Goal: Information Seeking & Learning: Compare options

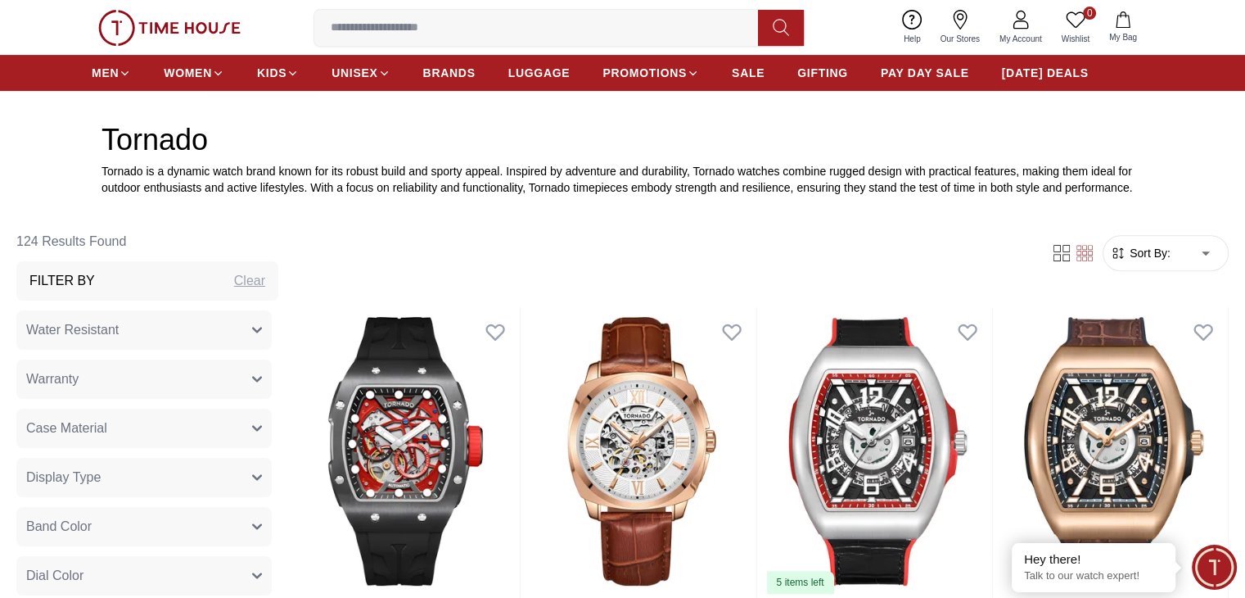
scroll to position [655, 0]
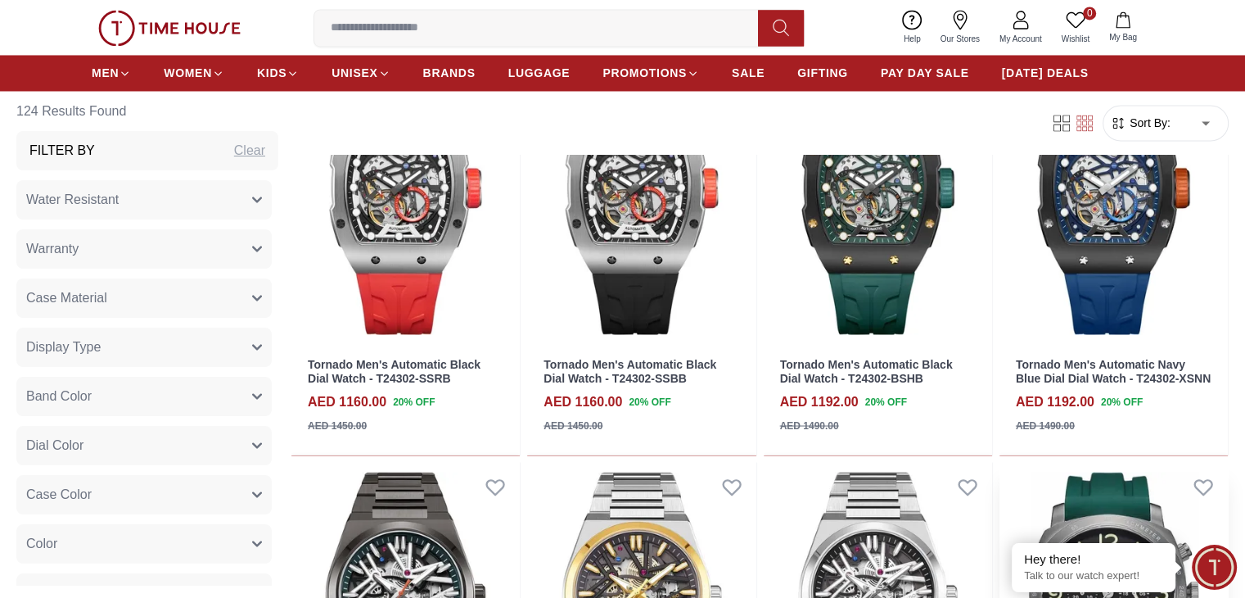
scroll to position [2866, 0]
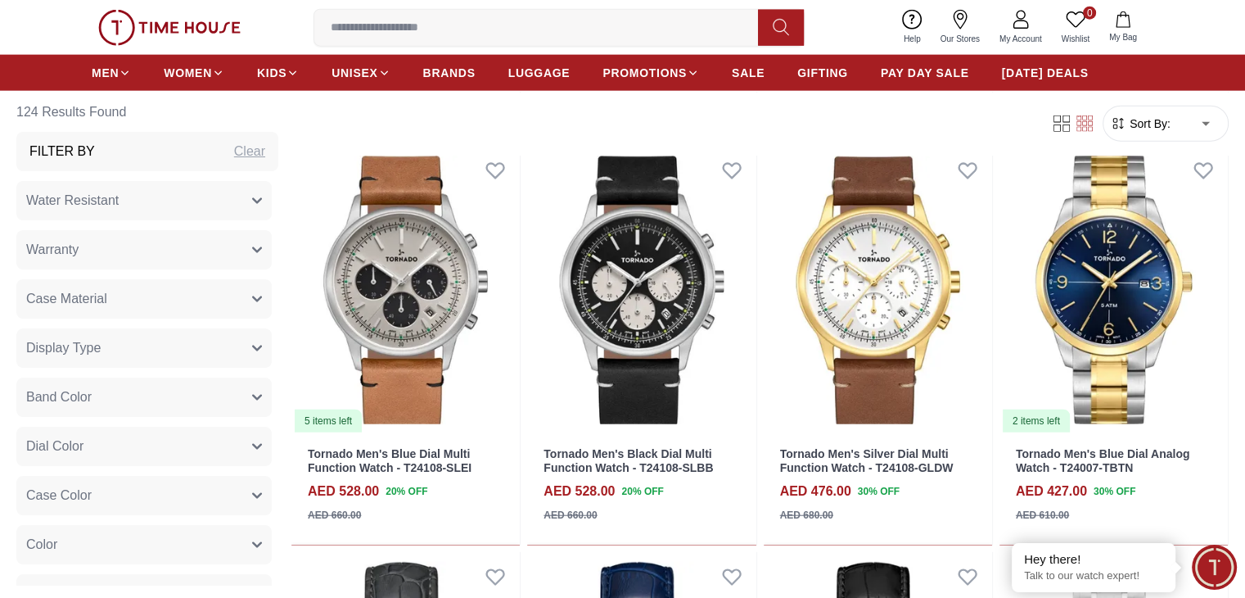
scroll to position [4012, 0]
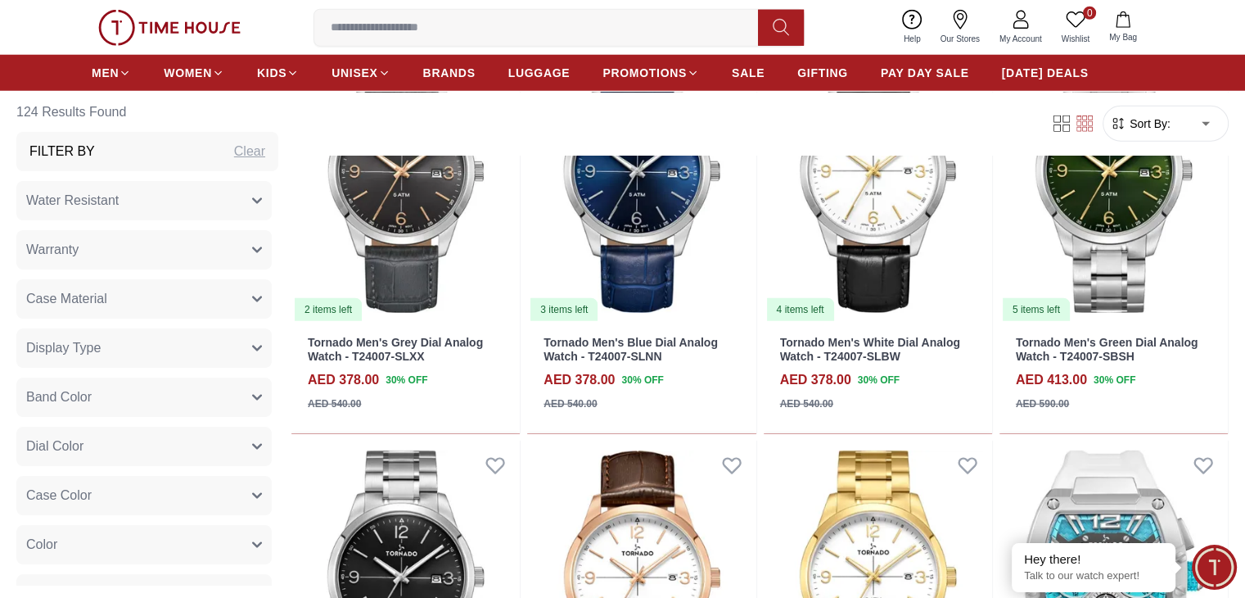
scroll to position [4503, 0]
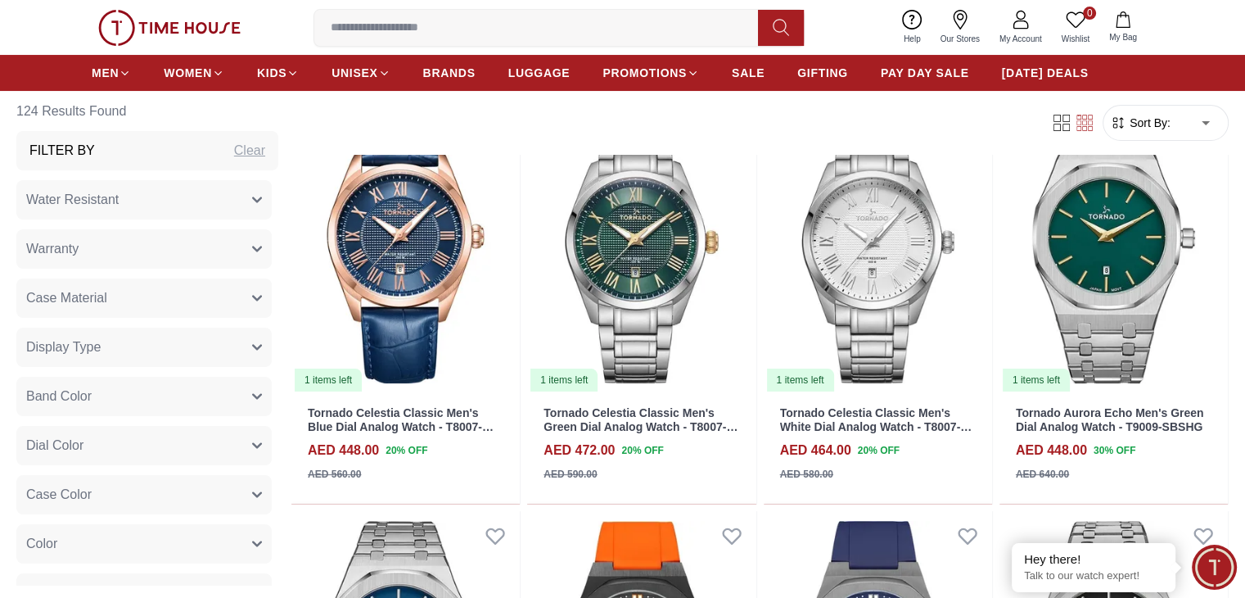
scroll to position [6550, 0]
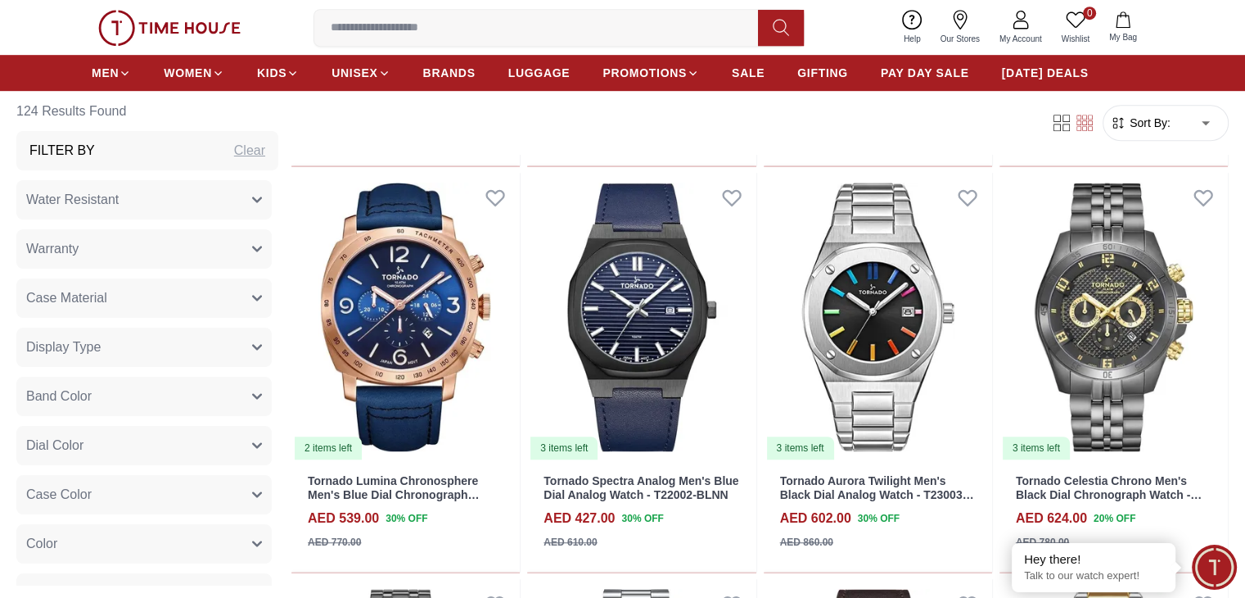
scroll to position [7287, 0]
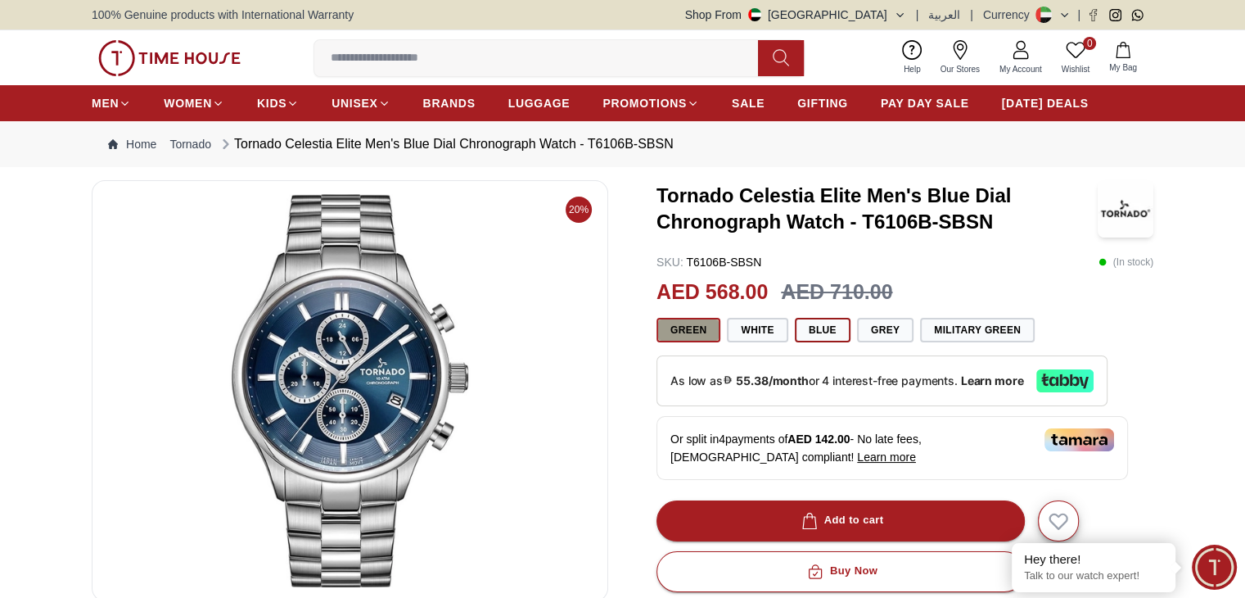
click at [684, 327] on button "Green" at bounding box center [689, 330] width 64 height 25
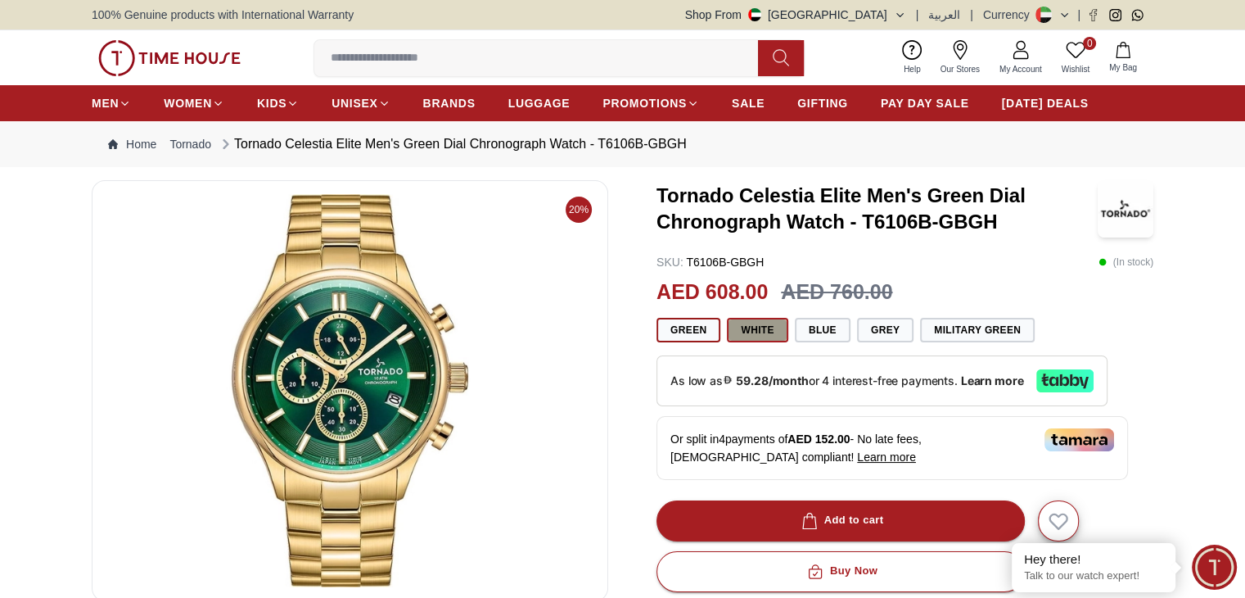
click at [758, 328] on button "White" at bounding box center [757, 330] width 61 height 25
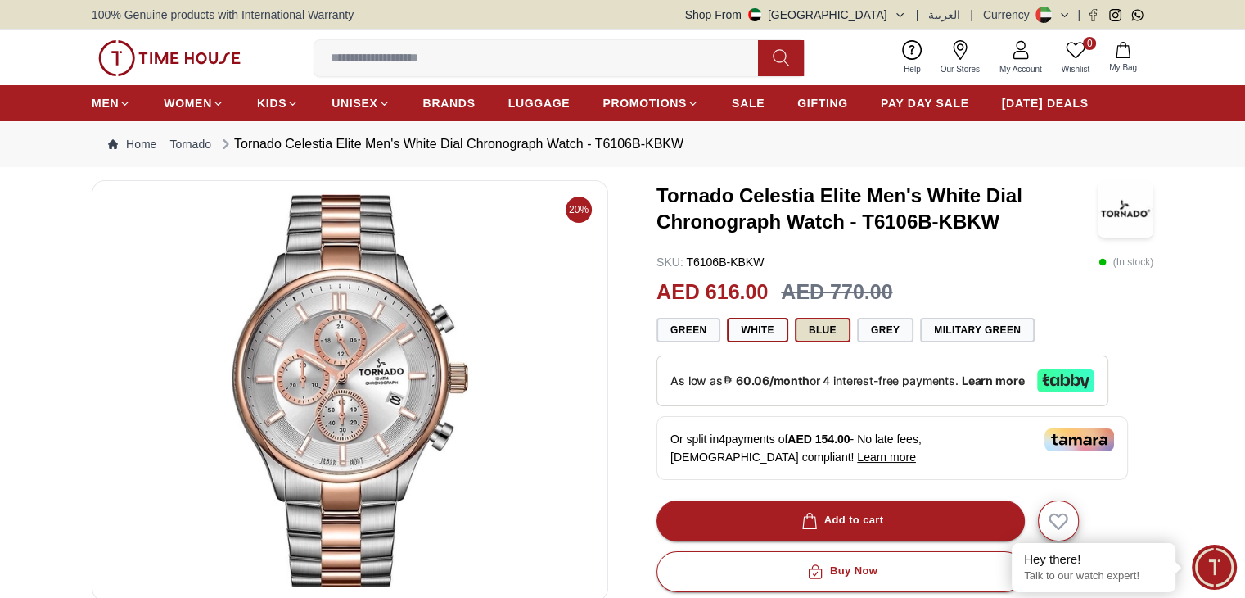
click at [829, 333] on button "Blue" at bounding box center [823, 330] width 56 height 25
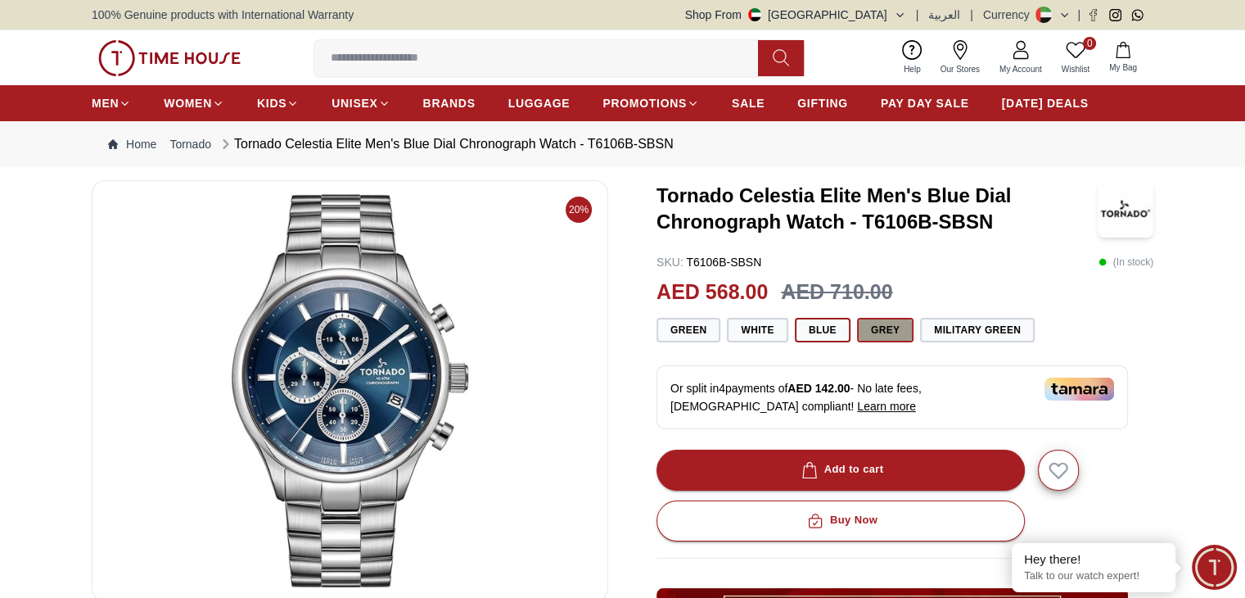
click at [884, 332] on button "Grey" at bounding box center [885, 330] width 56 height 25
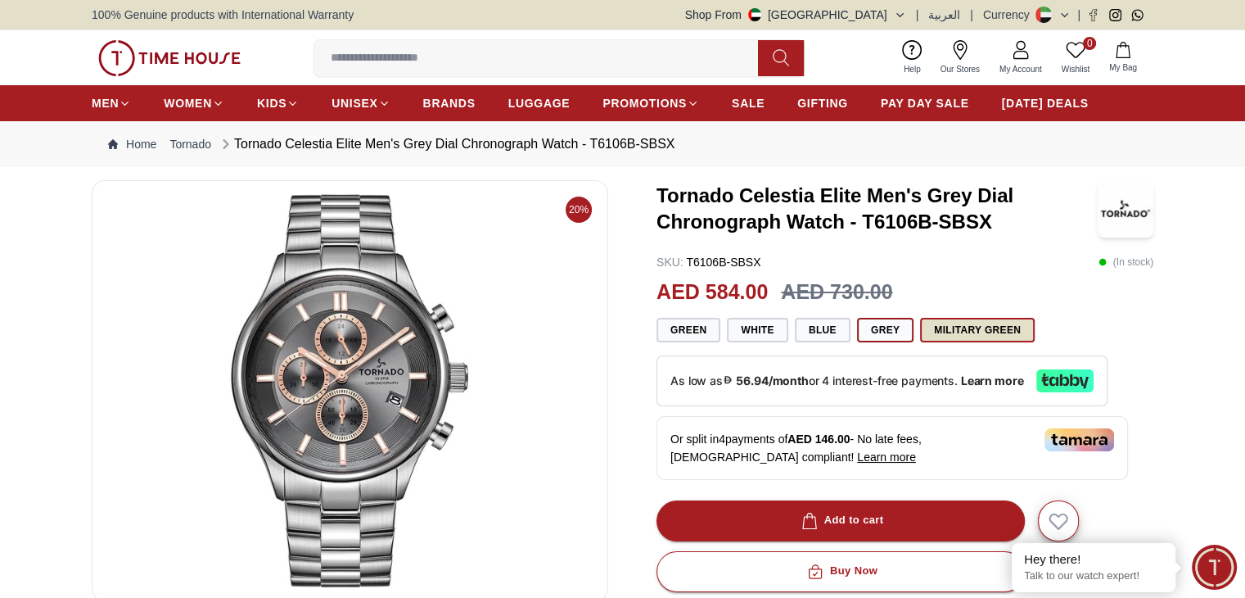
click at [1011, 337] on button "Military Green" at bounding box center [977, 330] width 115 height 25
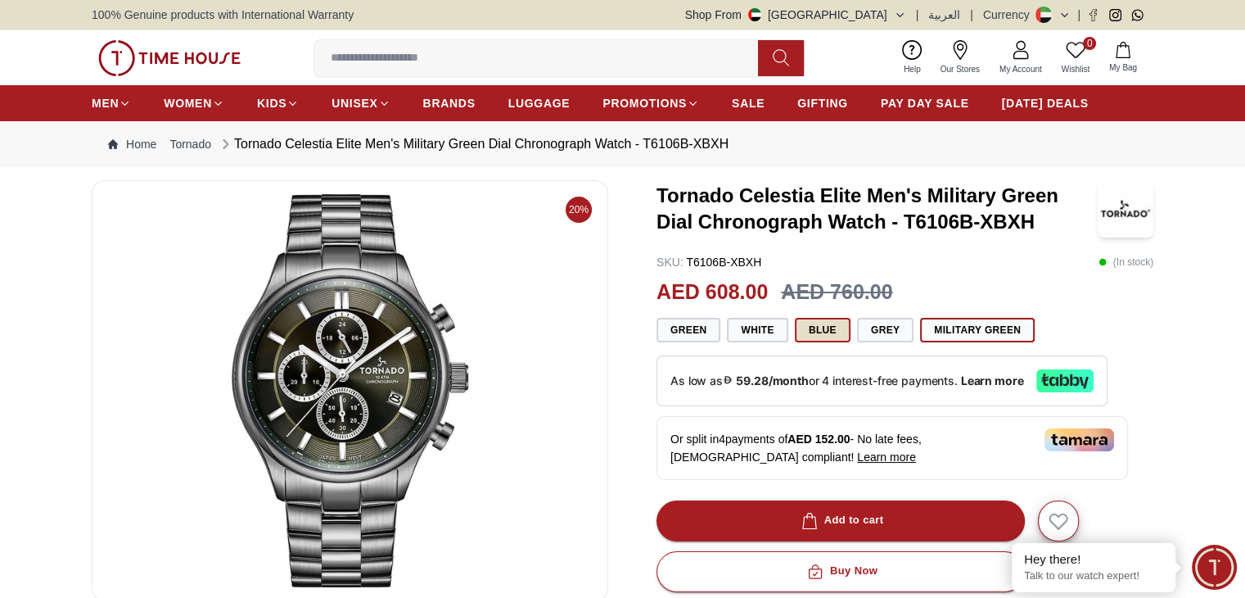
click at [822, 335] on button "Blue" at bounding box center [823, 330] width 56 height 25
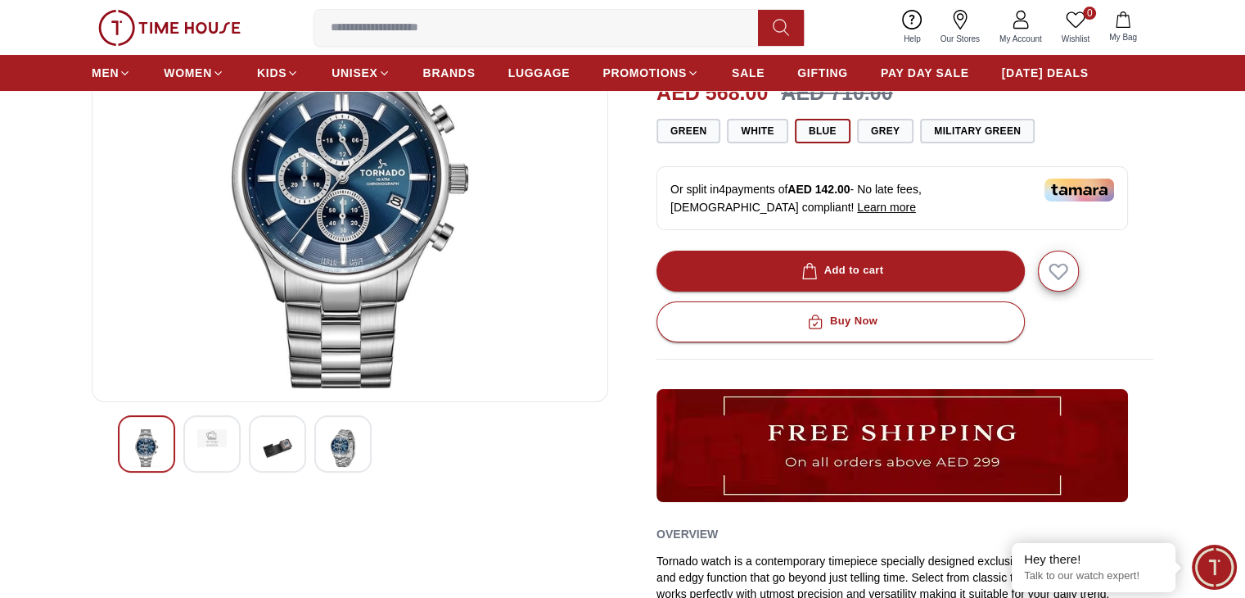
scroll to position [246, 0]
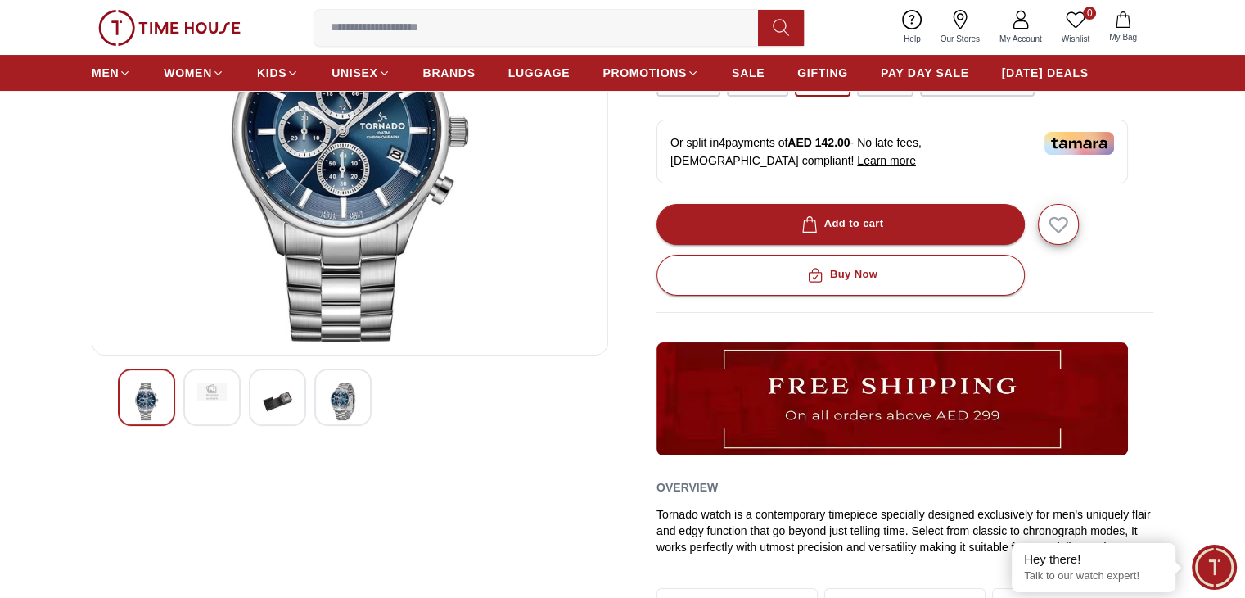
click at [353, 397] on img at bounding box center [342, 401] width 29 height 38
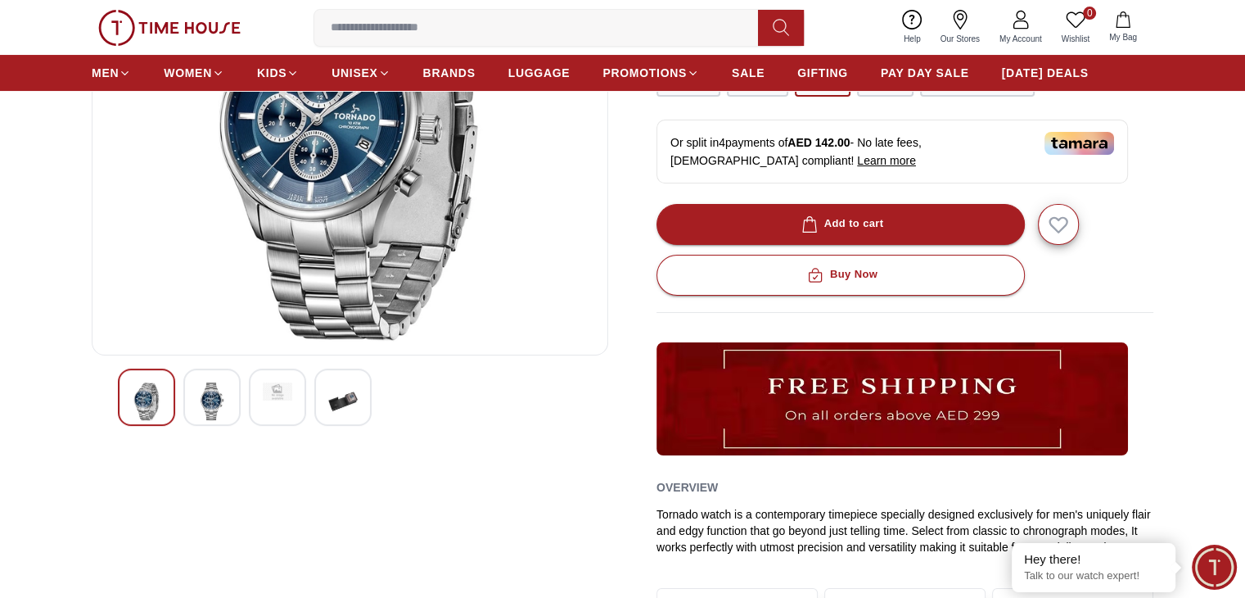
click at [219, 400] on img at bounding box center [211, 401] width 29 height 38
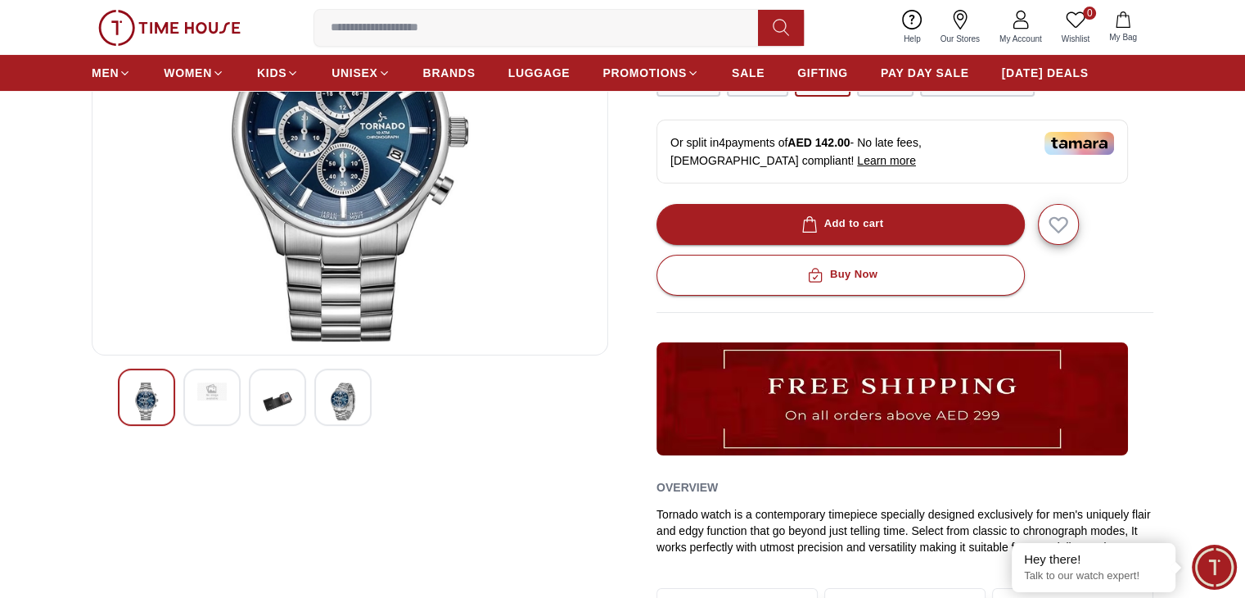
click at [350, 401] on img at bounding box center [342, 401] width 29 height 38
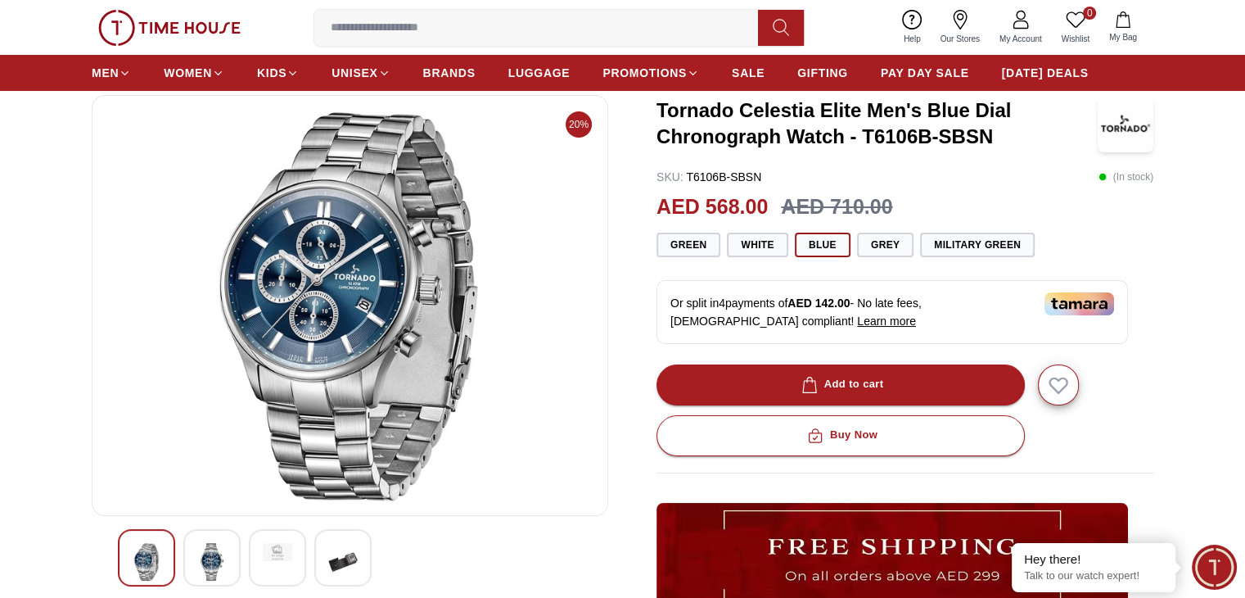
scroll to position [82, 0]
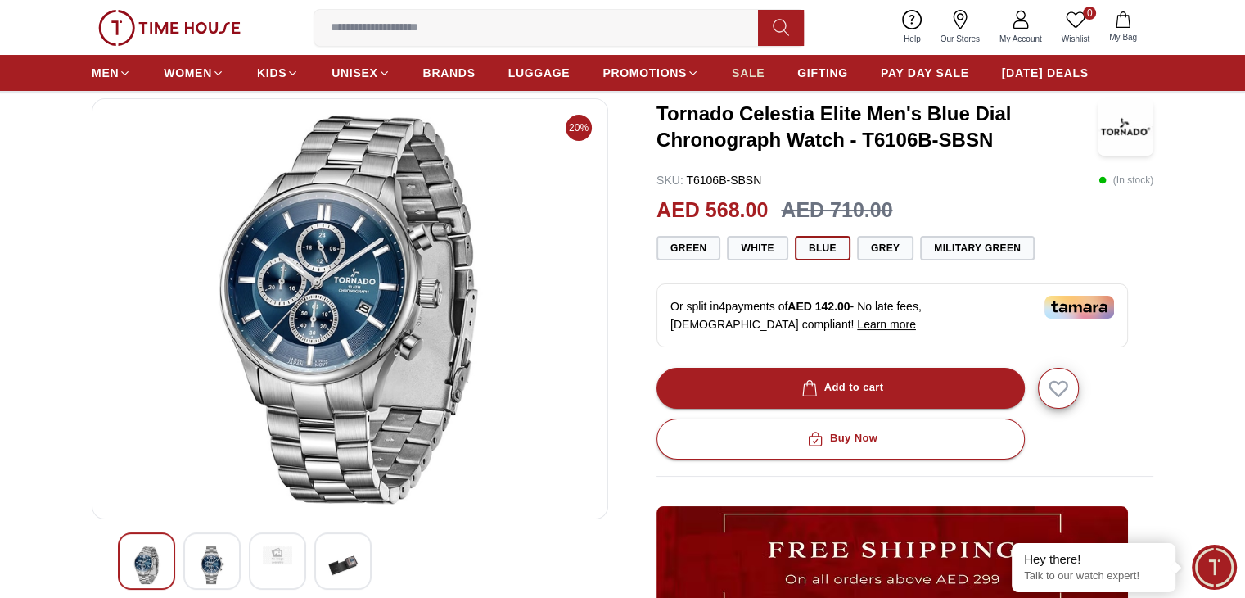
click at [750, 76] on span "SALE" at bounding box center [748, 73] width 33 height 16
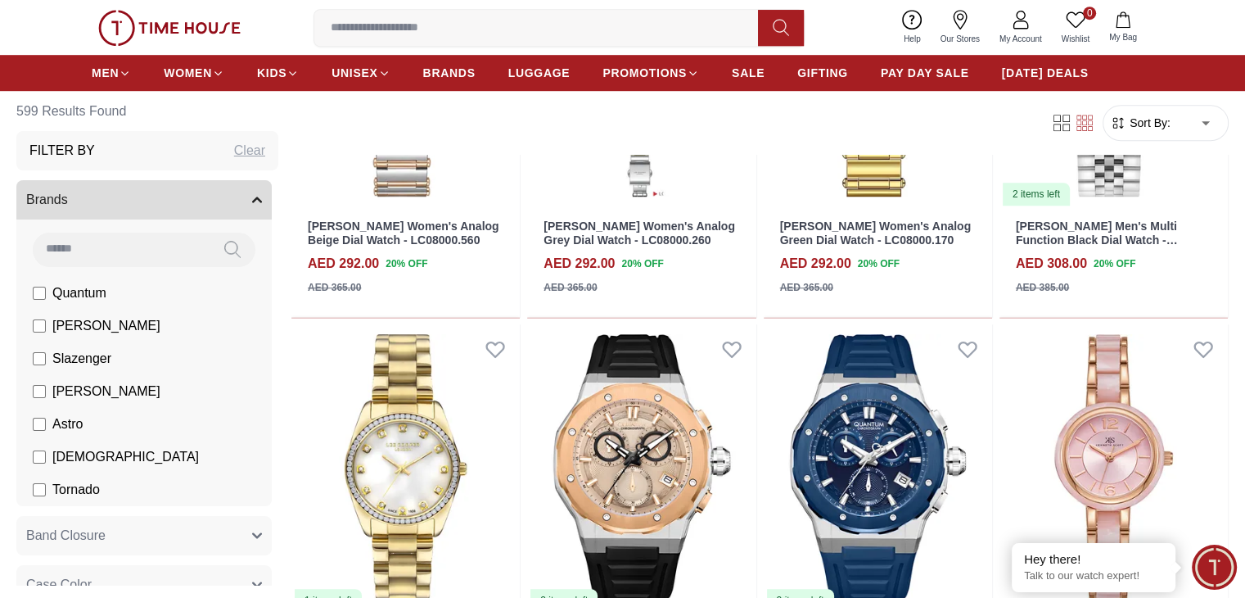
scroll to position [1392, 0]
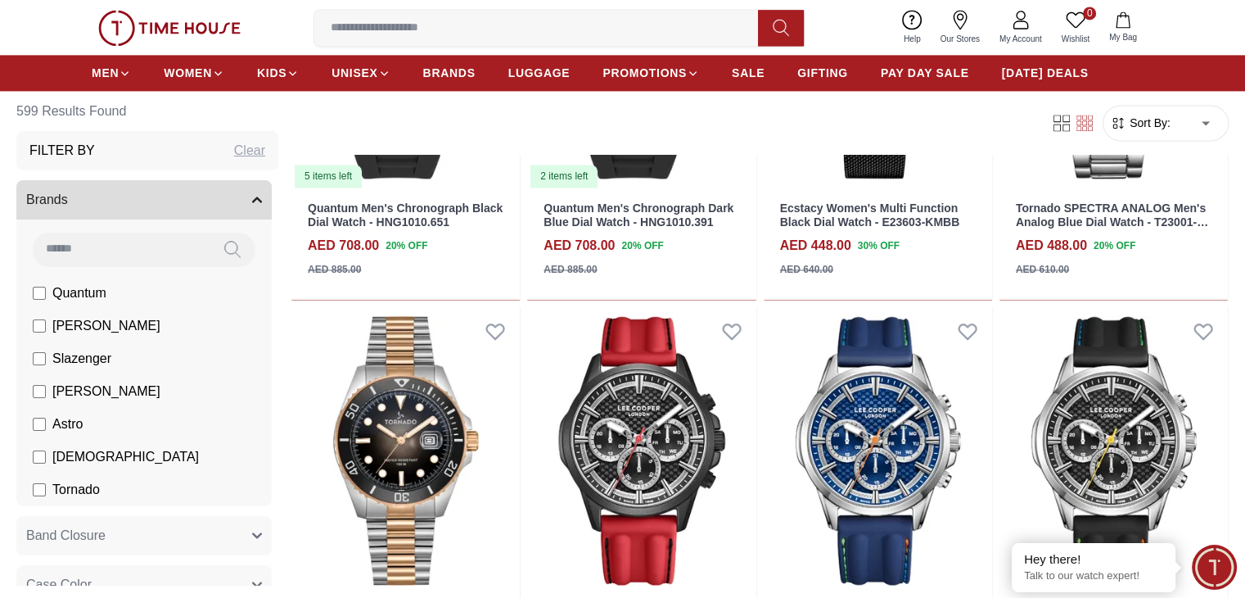
scroll to position [2456, 0]
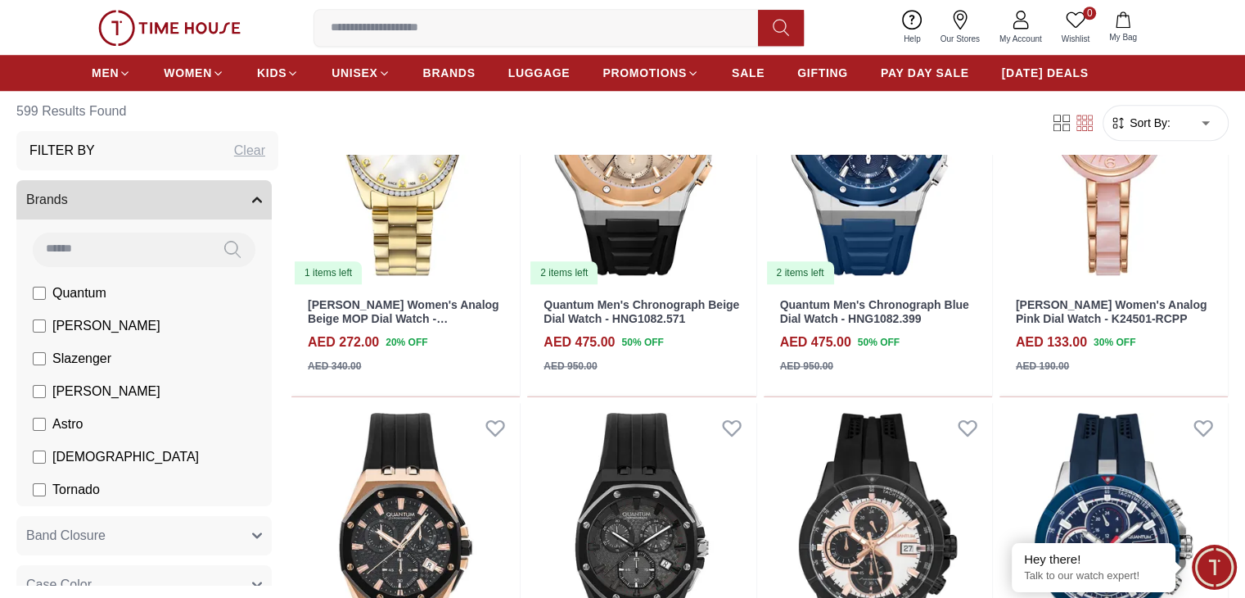
scroll to position [1474, 0]
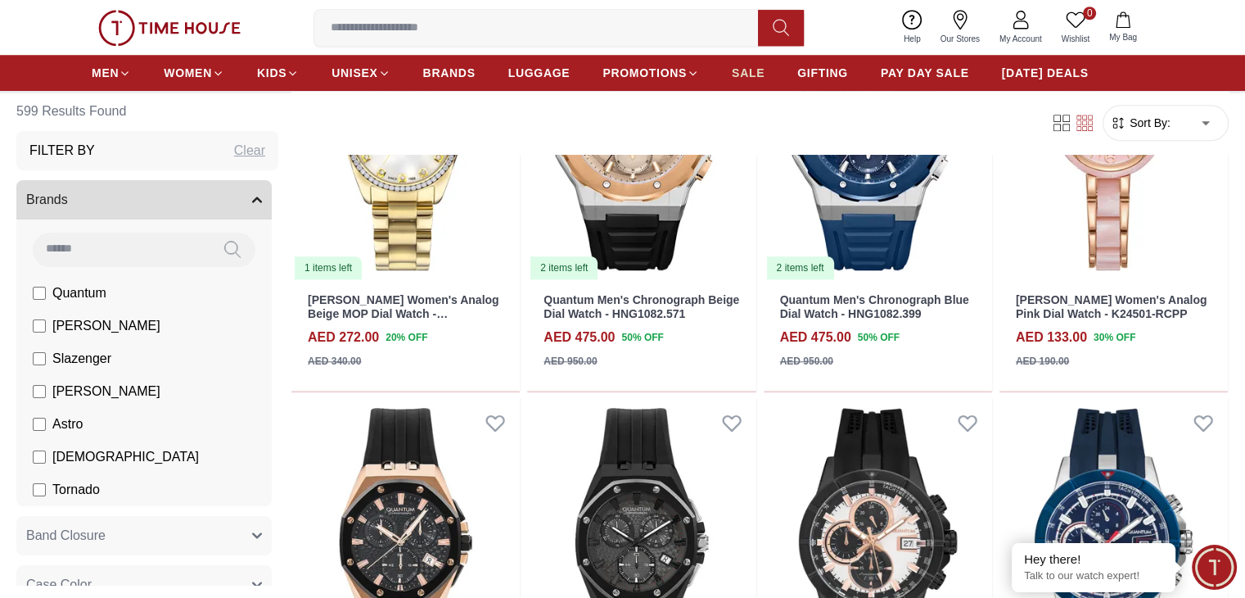
click at [747, 72] on span "SALE" at bounding box center [748, 73] width 33 height 16
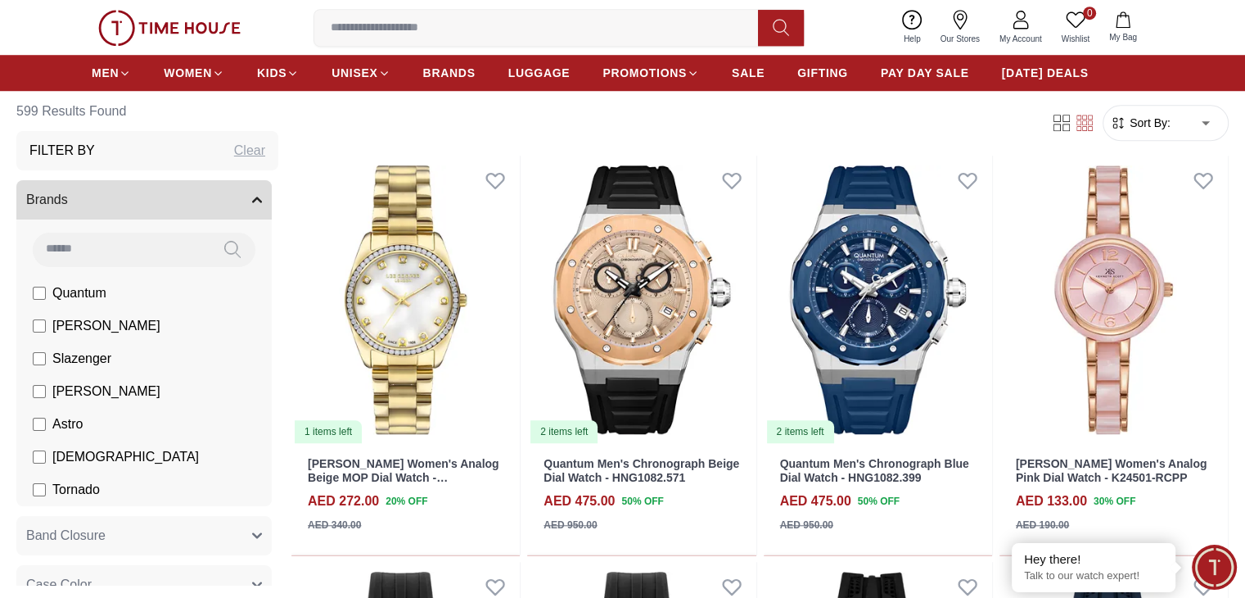
scroll to position [1392, 0]
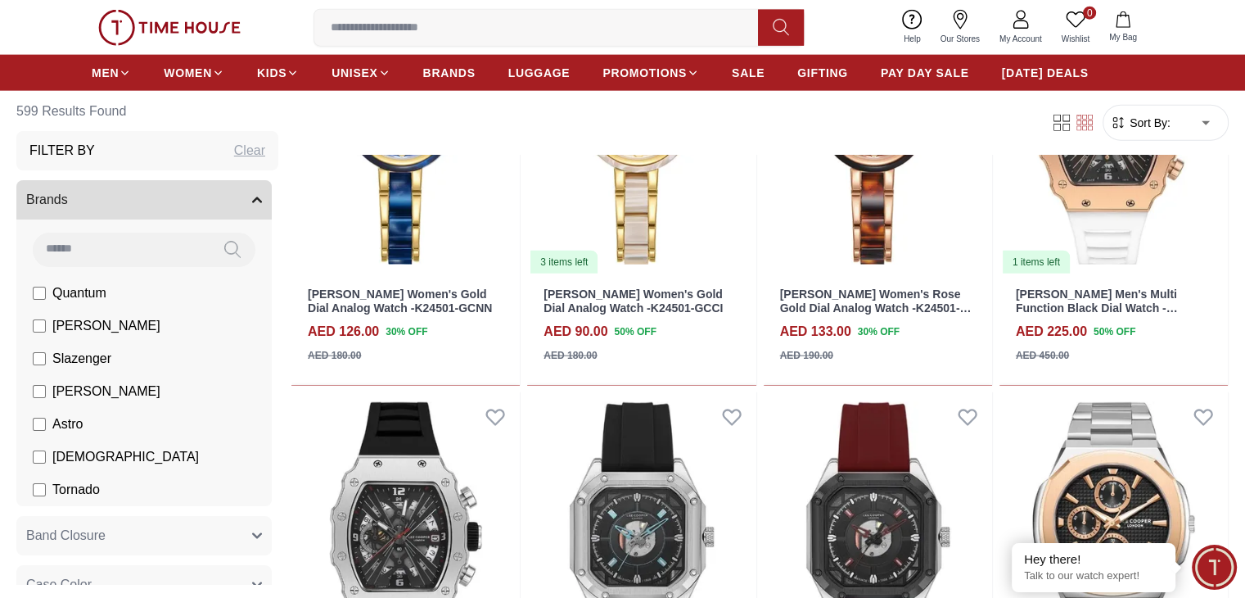
scroll to position [4012, 0]
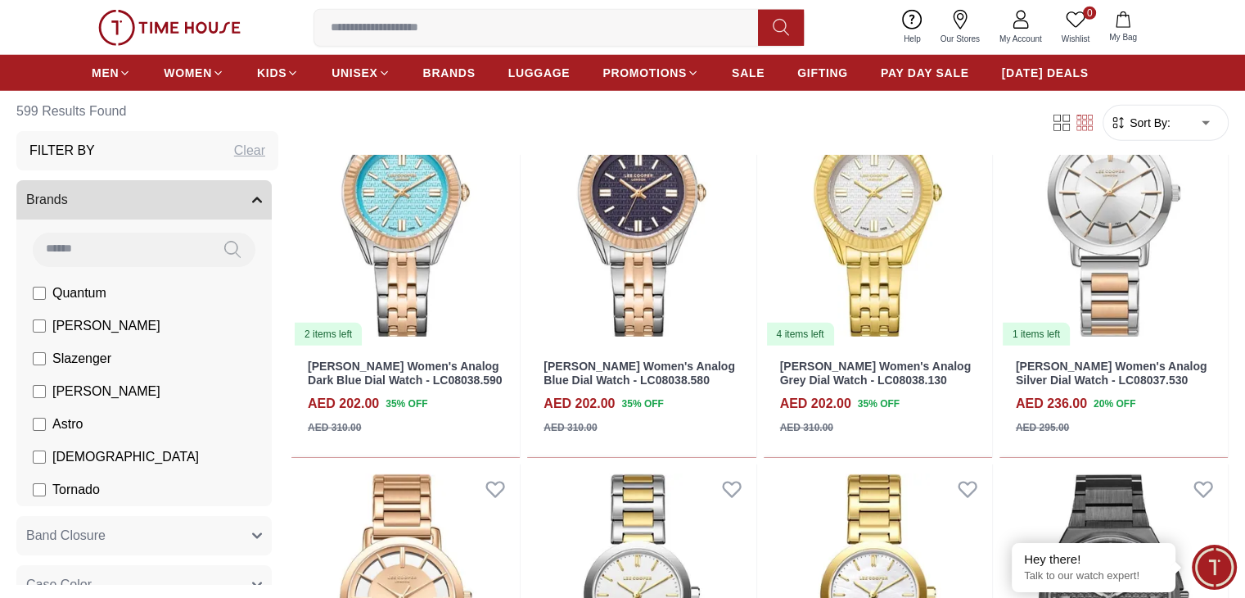
scroll to position [4667, 0]
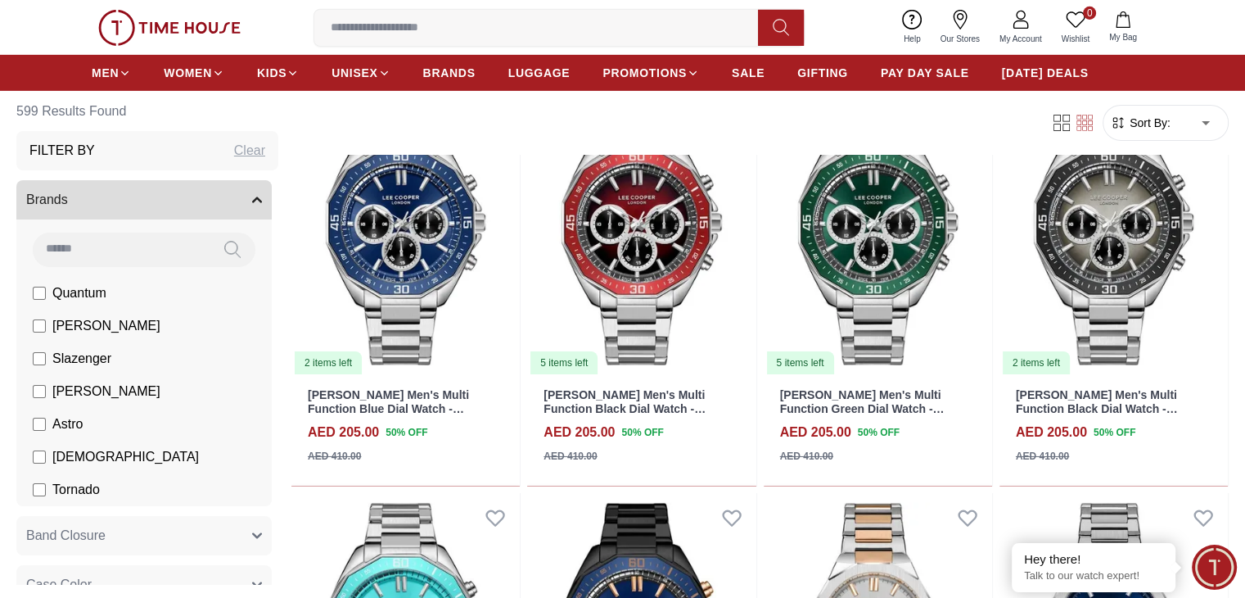
scroll to position [5404, 0]
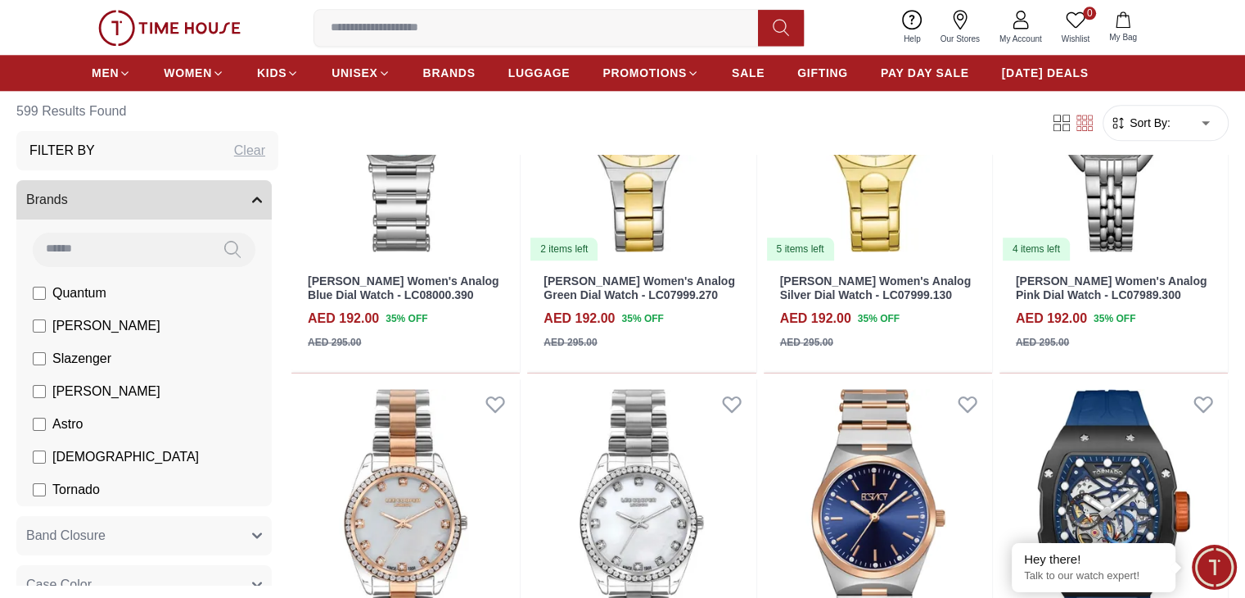
scroll to position [8024, 0]
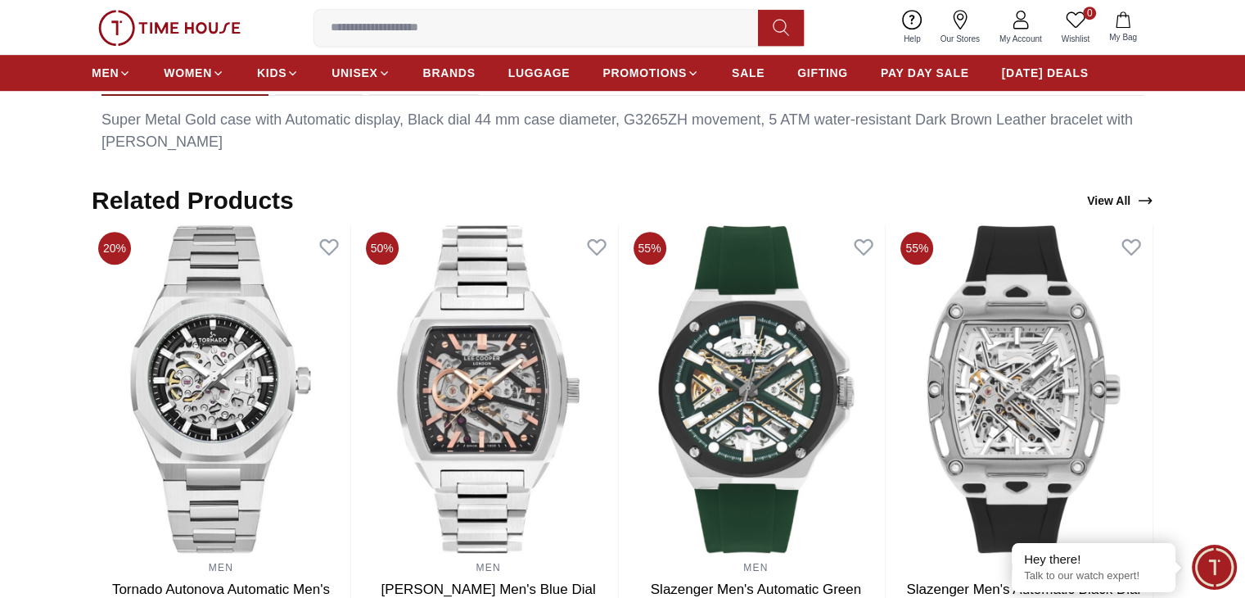
scroll to position [1064, 0]
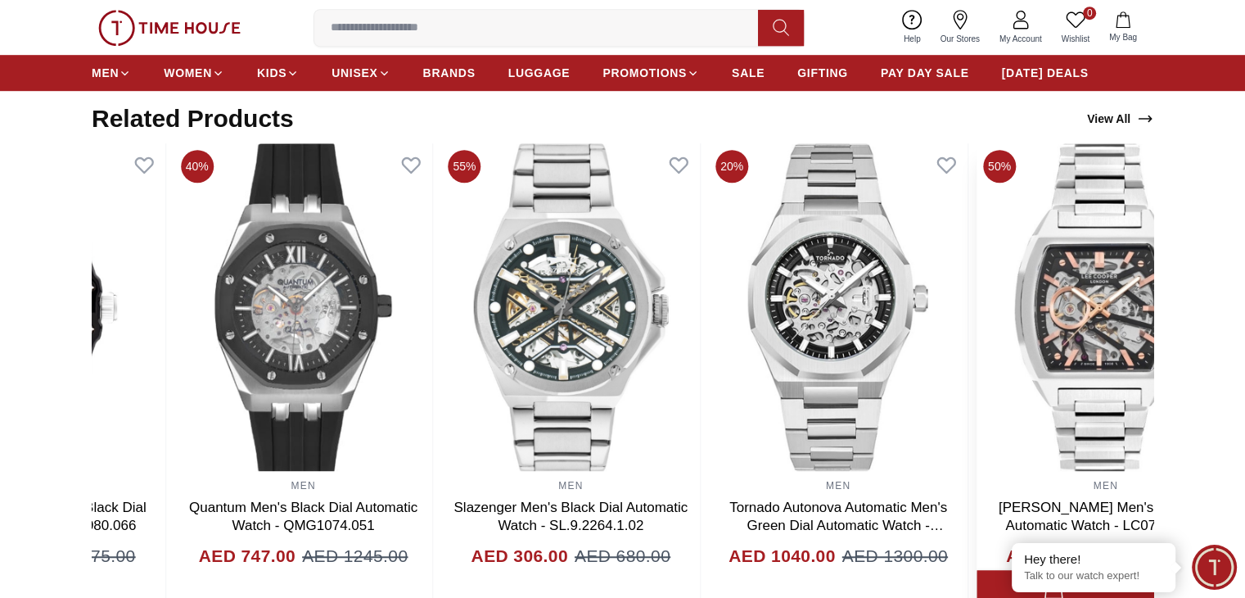
click at [1120, 317] on img at bounding box center [1106, 307] width 259 height 328
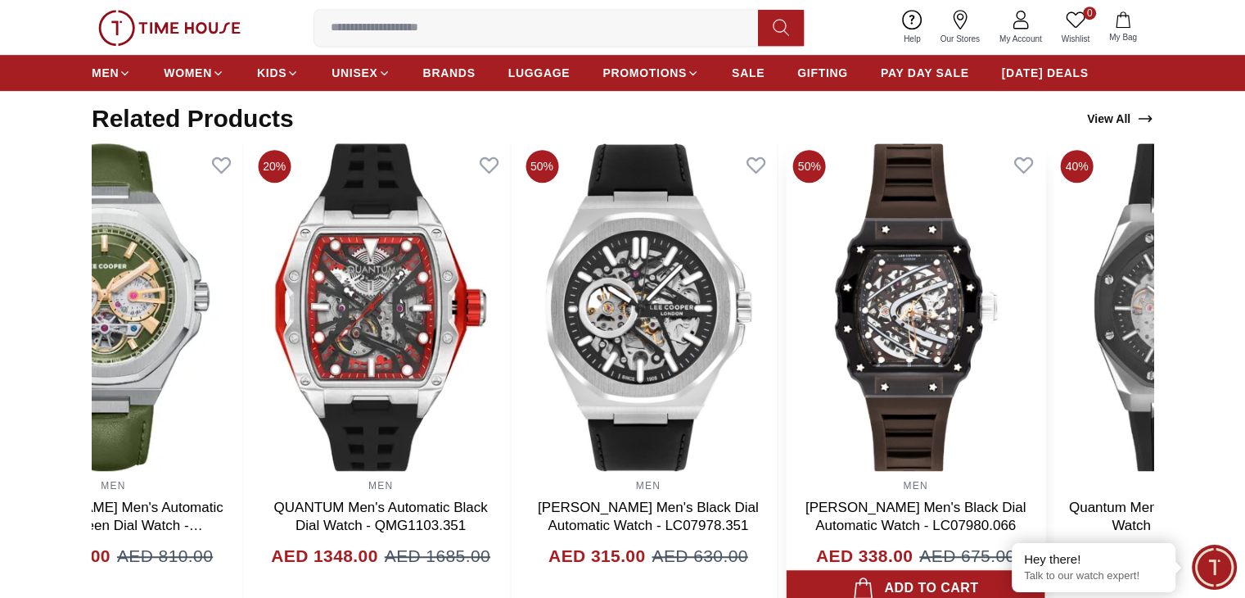
click at [827, 330] on img at bounding box center [916, 307] width 259 height 328
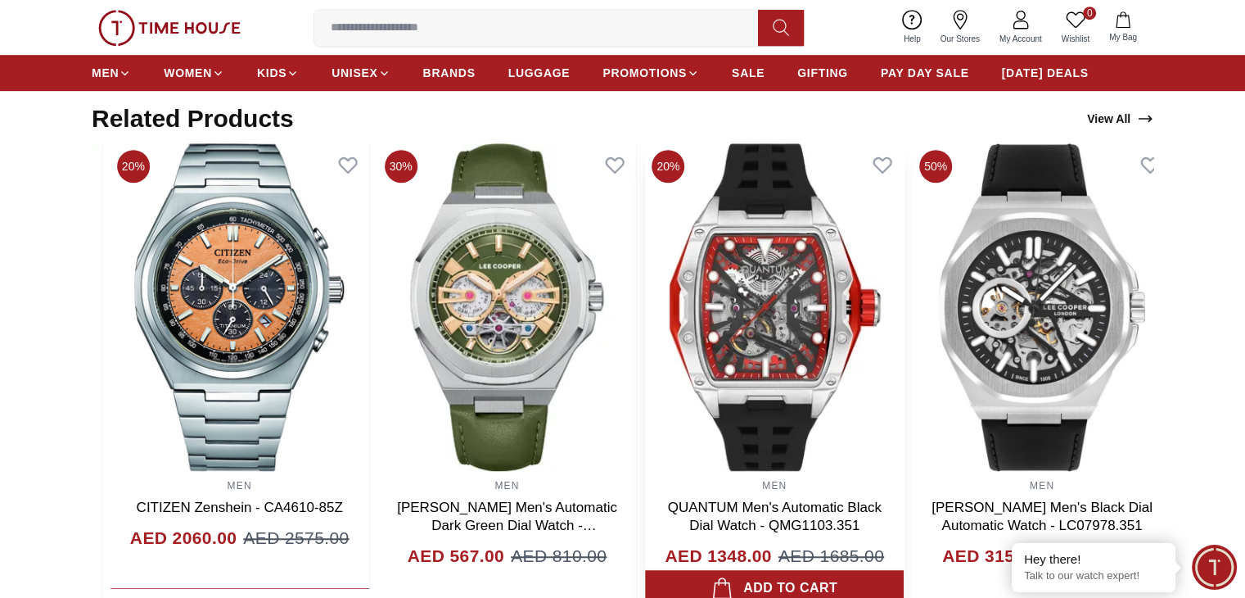
click at [701, 319] on img at bounding box center [774, 307] width 259 height 328
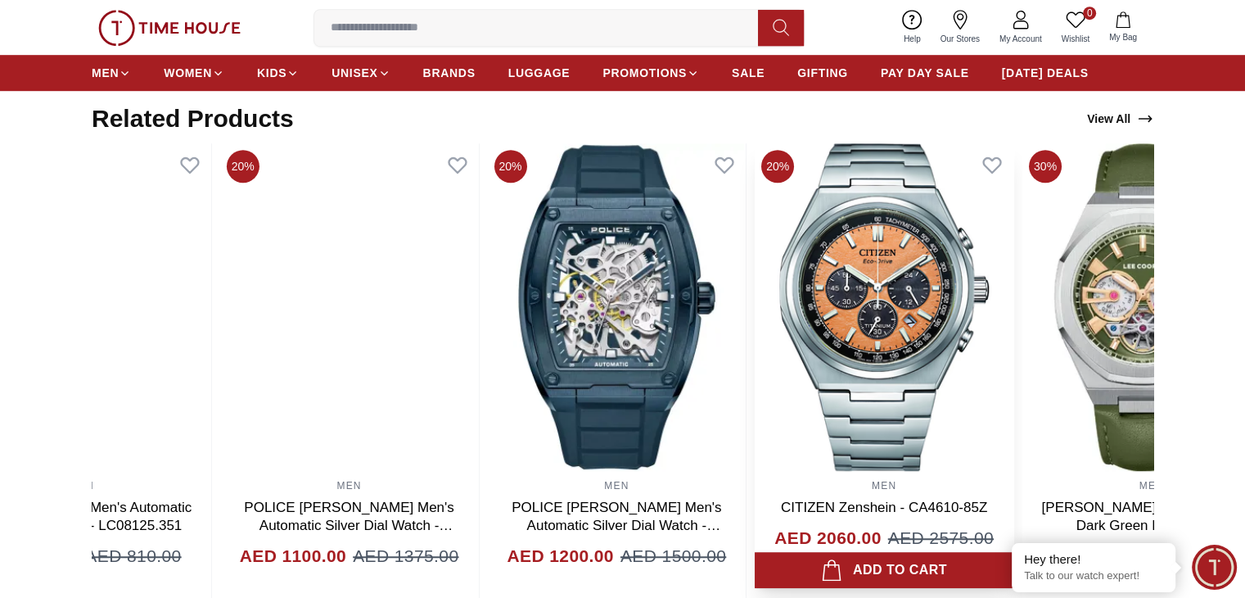
click at [881, 323] on img at bounding box center [884, 307] width 259 height 328
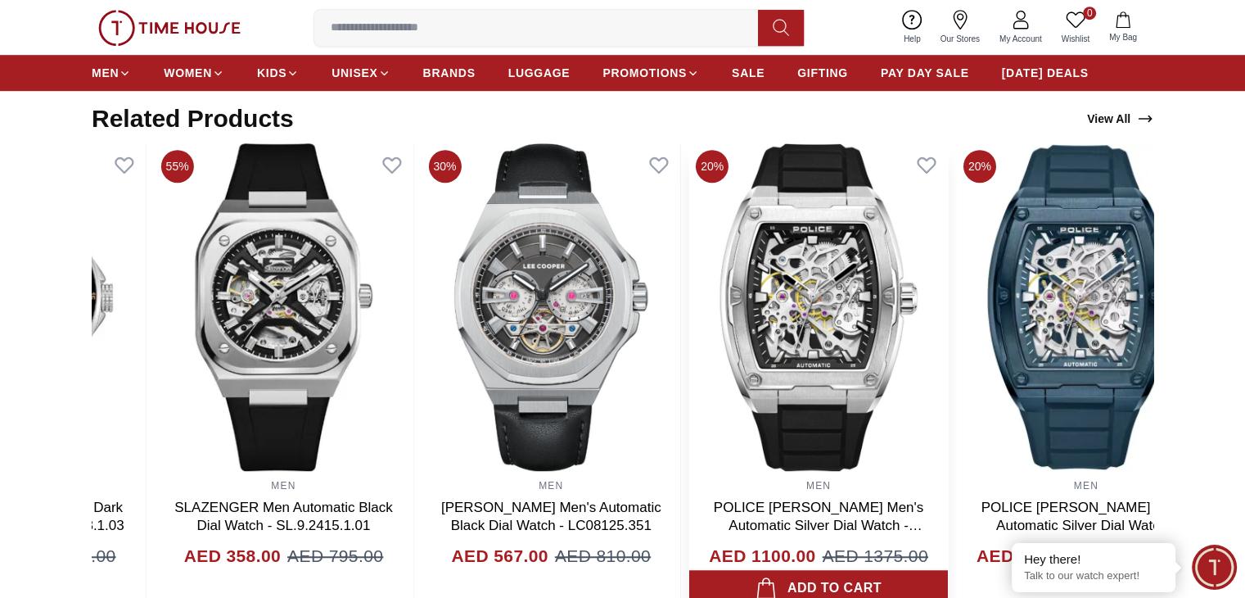
click at [786, 302] on img at bounding box center [818, 307] width 259 height 328
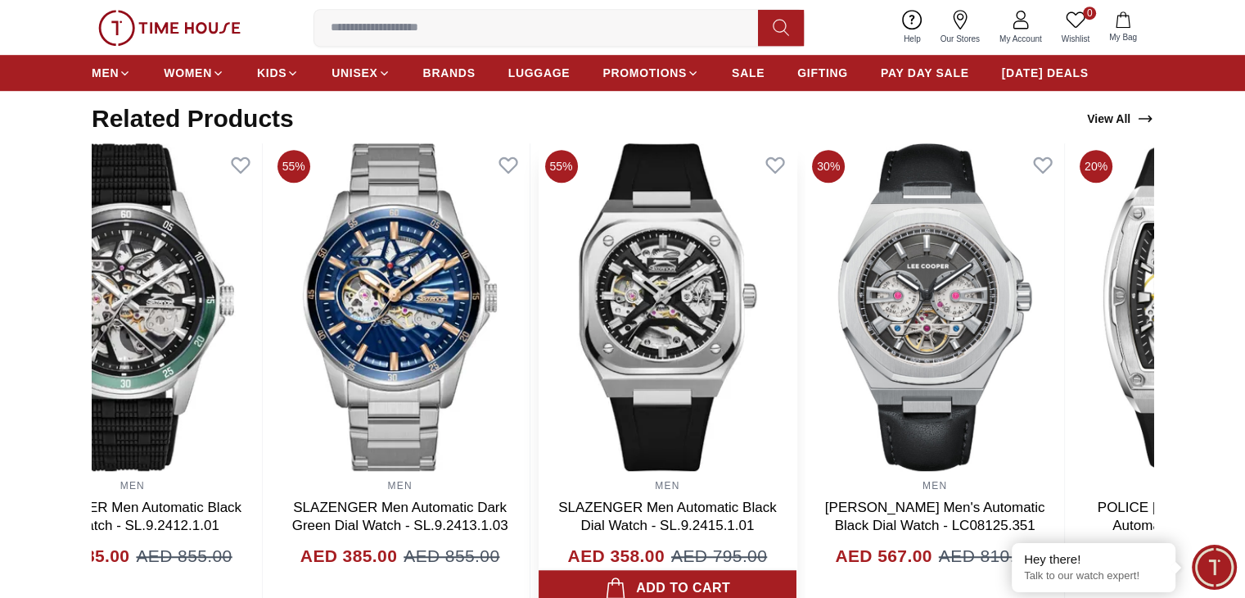
click at [759, 296] on img at bounding box center [667, 307] width 259 height 328
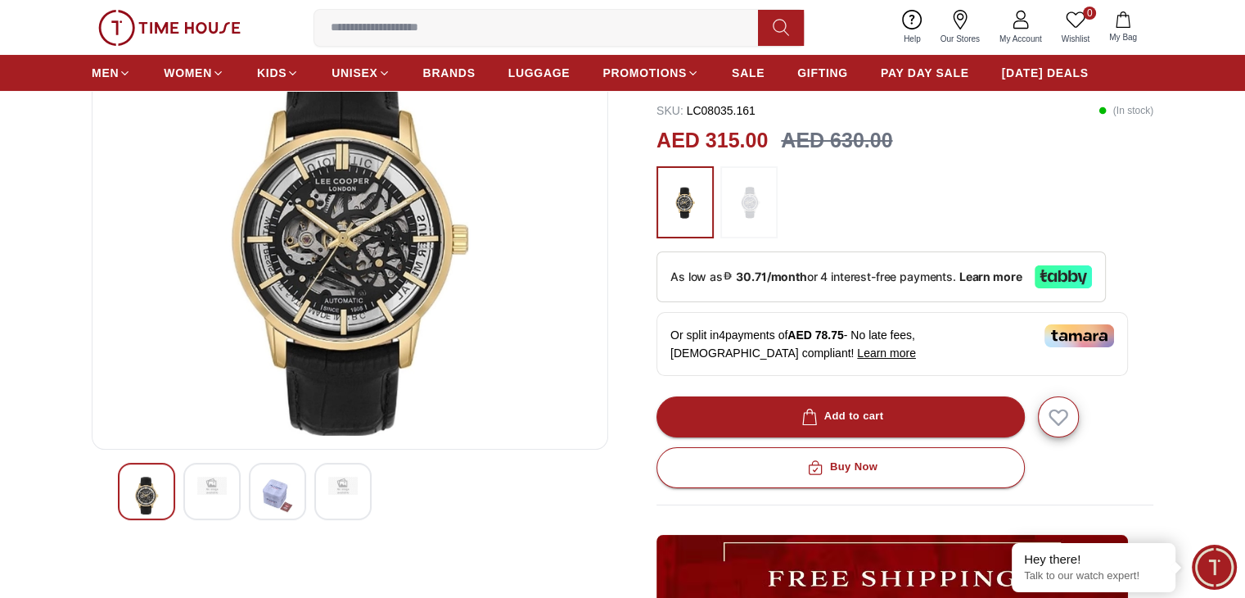
scroll to position [0, 0]
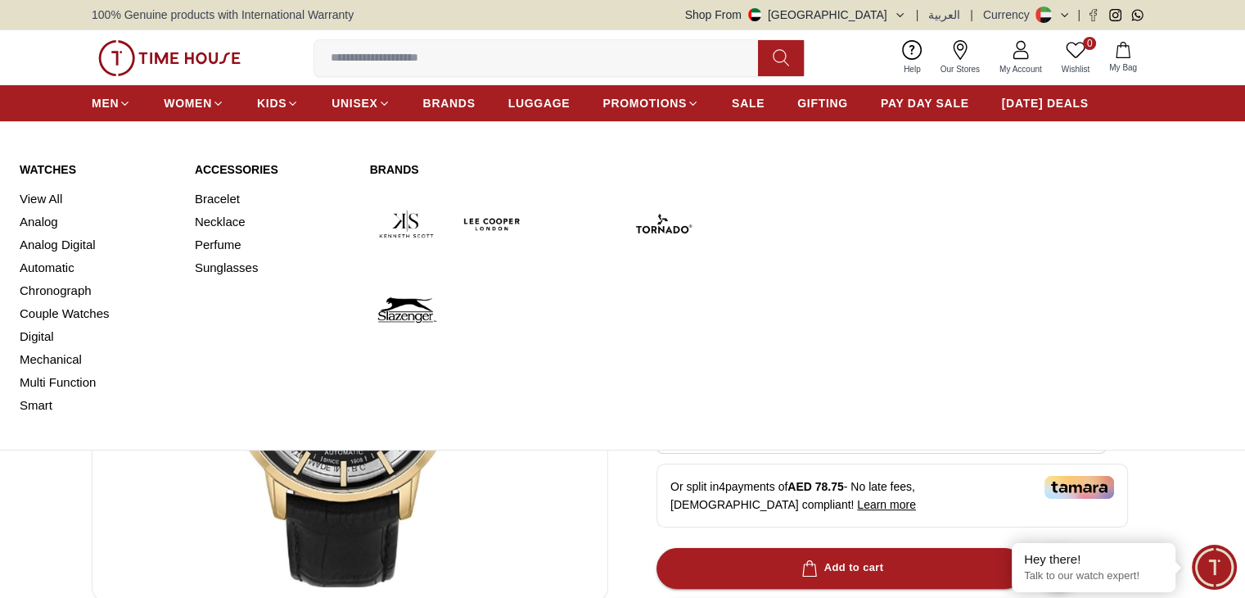
click at [496, 226] on img at bounding box center [492, 223] width 73 height 73
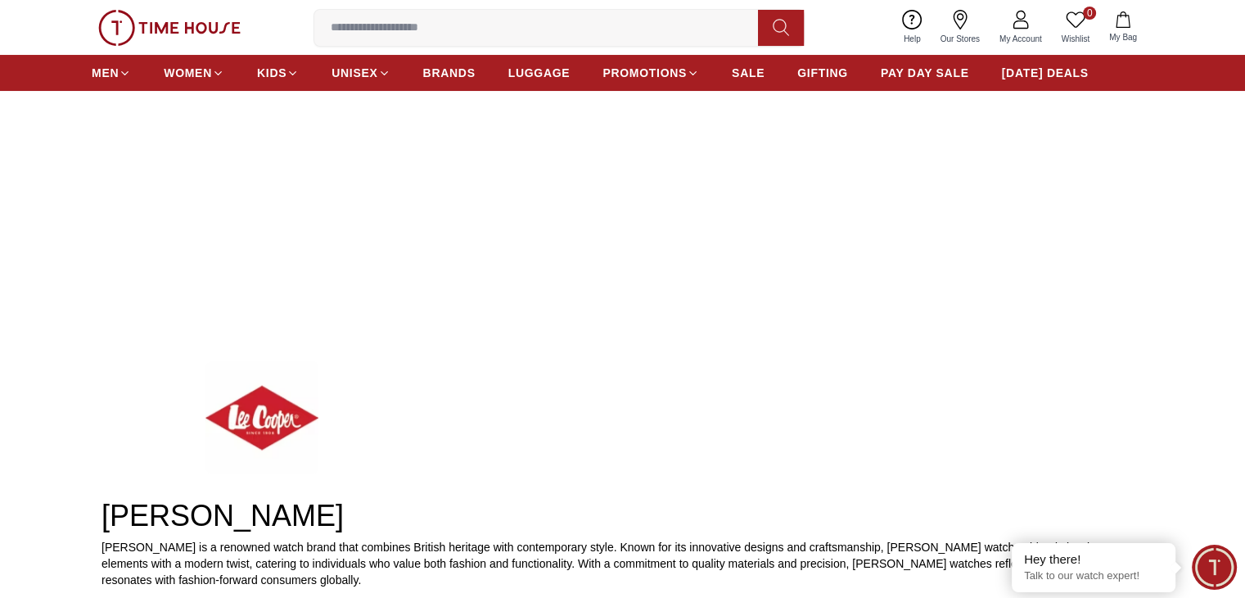
scroll to position [164, 0]
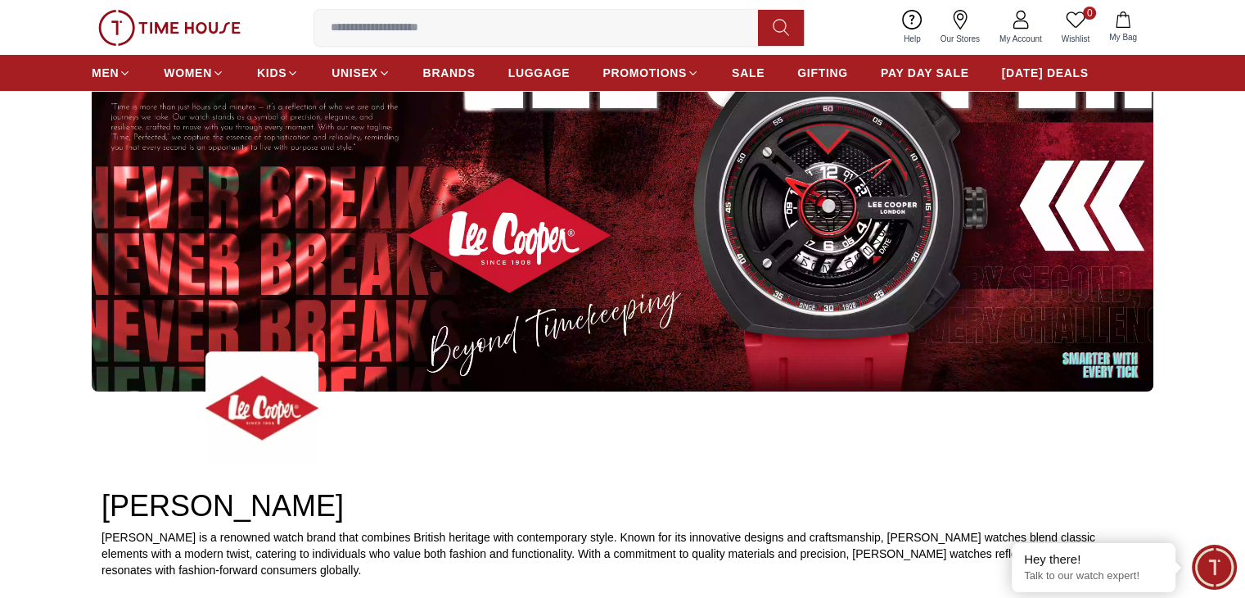
click at [799, 227] on img at bounding box center [623, 206] width 1062 height 372
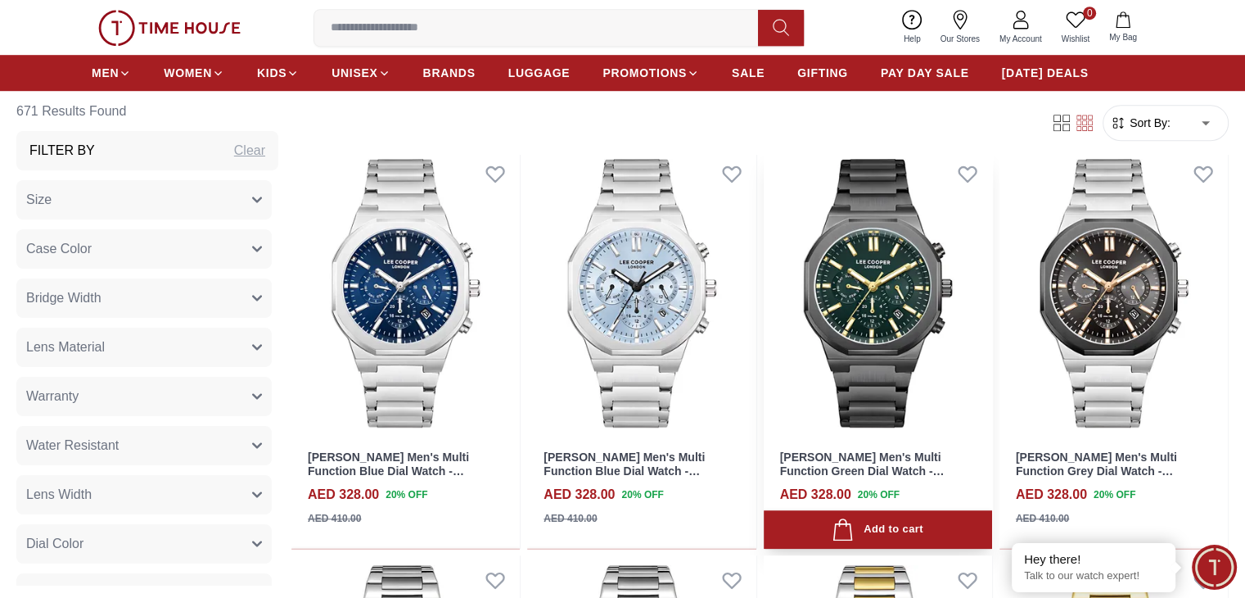
scroll to position [1310, 0]
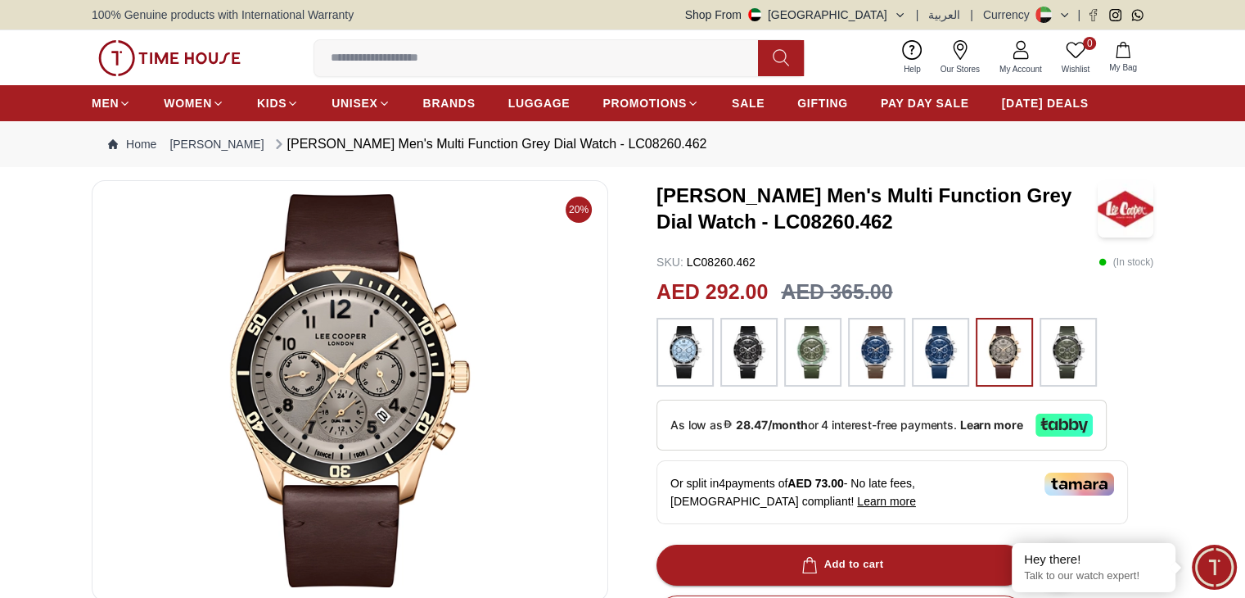
click at [1063, 364] on img at bounding box center [1068, 352] width 41 height 52
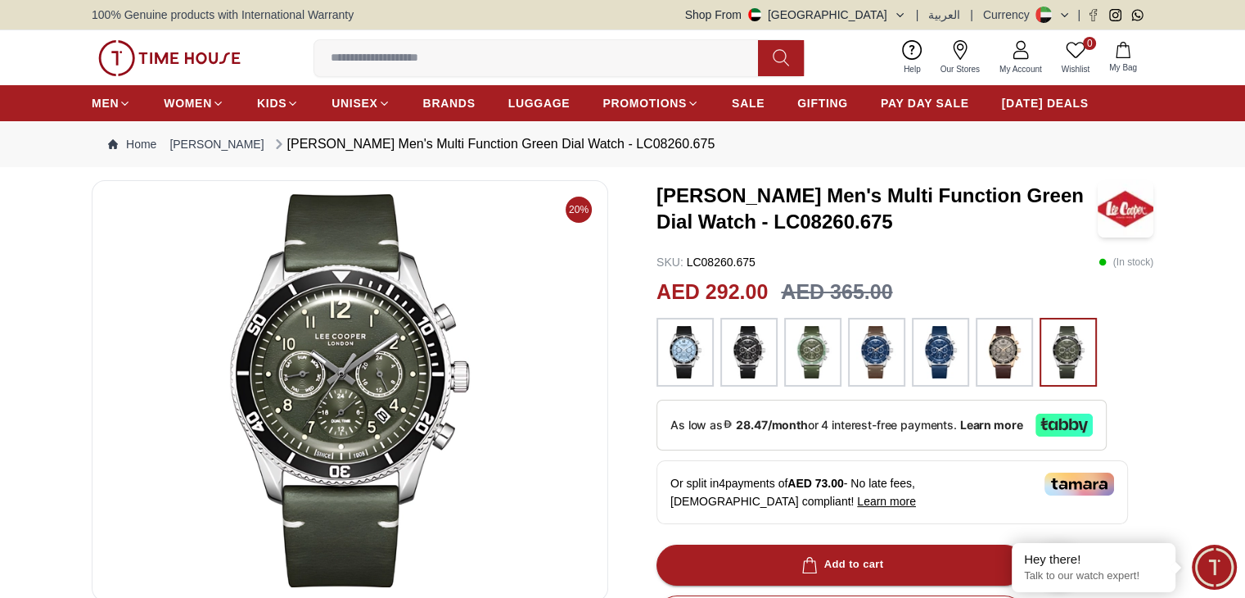
click at [884, 355] on img at bounding box center [876, 352] width 41 height 52
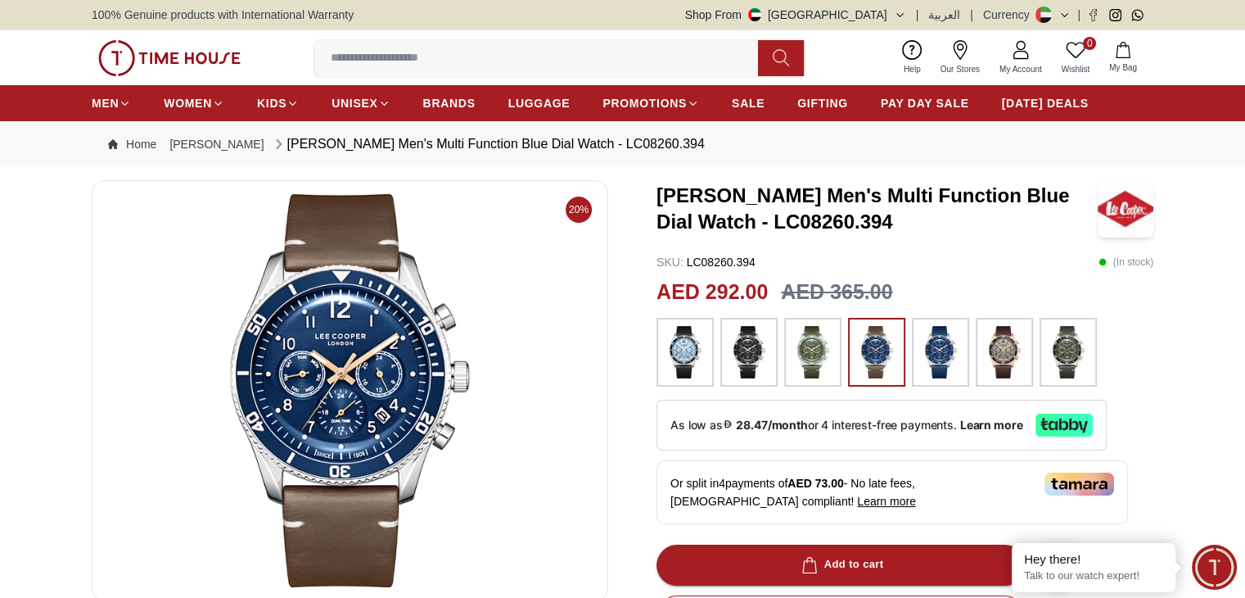
click at [1010, 354] on img at bounding box center [1004, 352] width 41 height 52
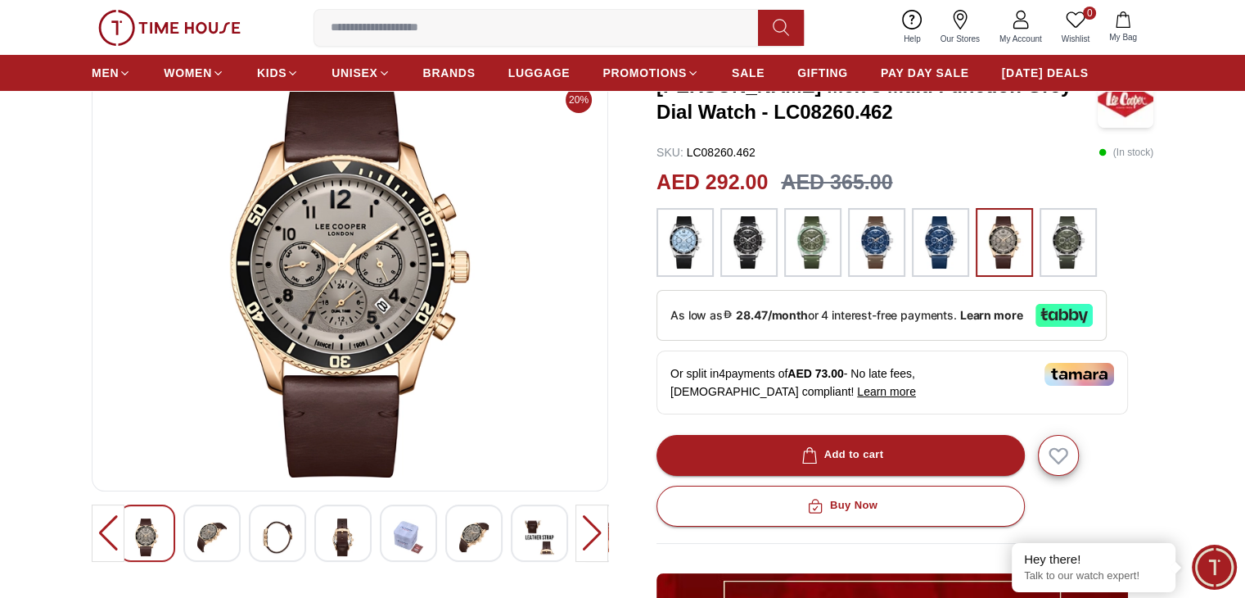
scroll to position [82, 0]
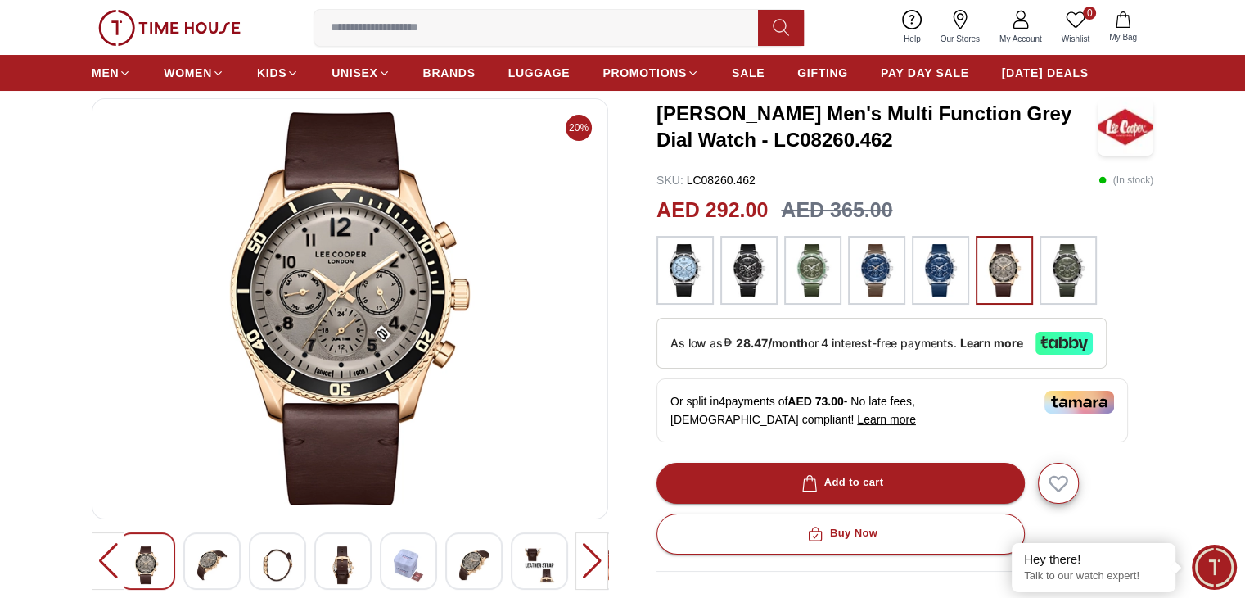
click at [393, 31] on input at bounding box center [542, 27] width 457 height 33
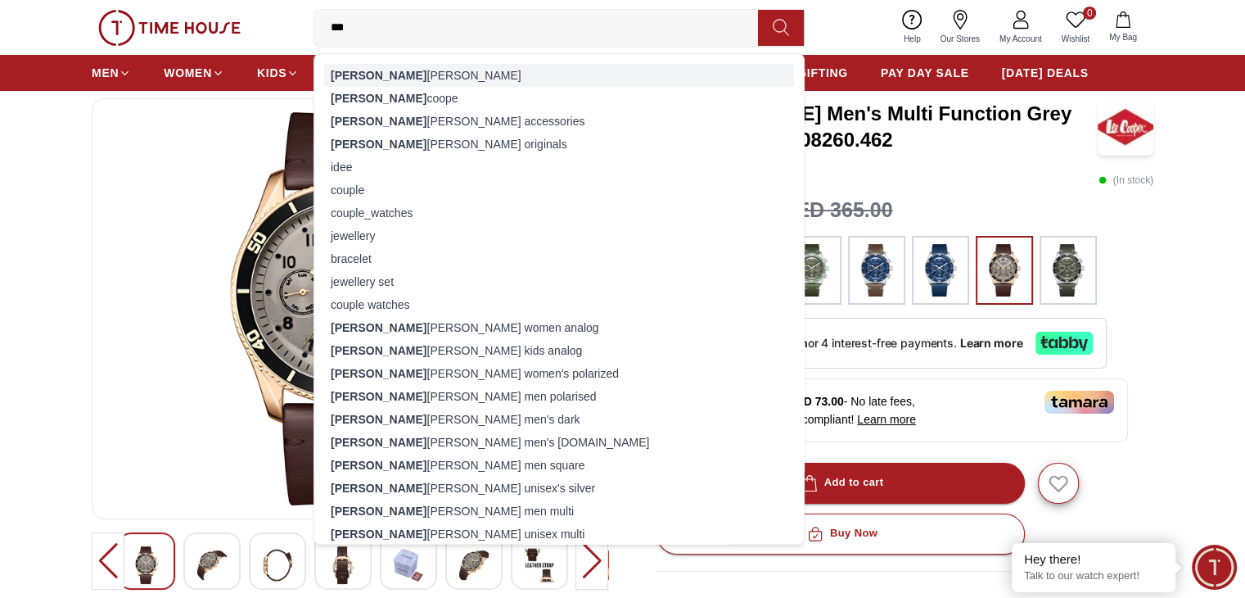
type input "***"
click at [334, 70] on div "[PERSON_NAME]" at bounding box center [559, 75] width 470 height 23
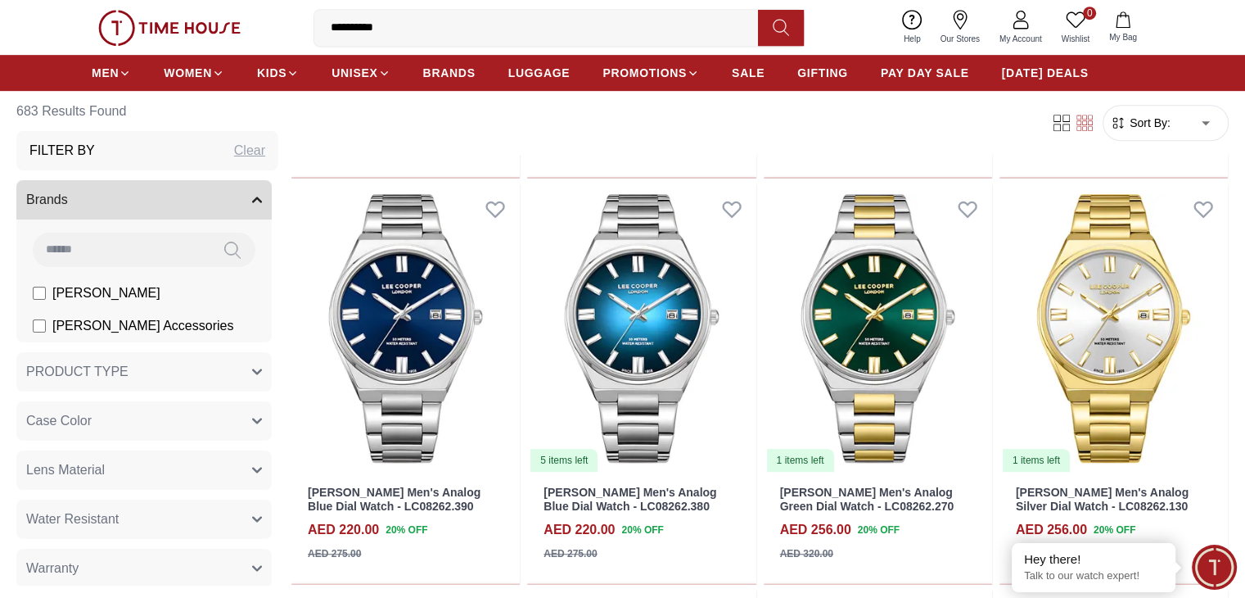
scroll to position [983, 0]
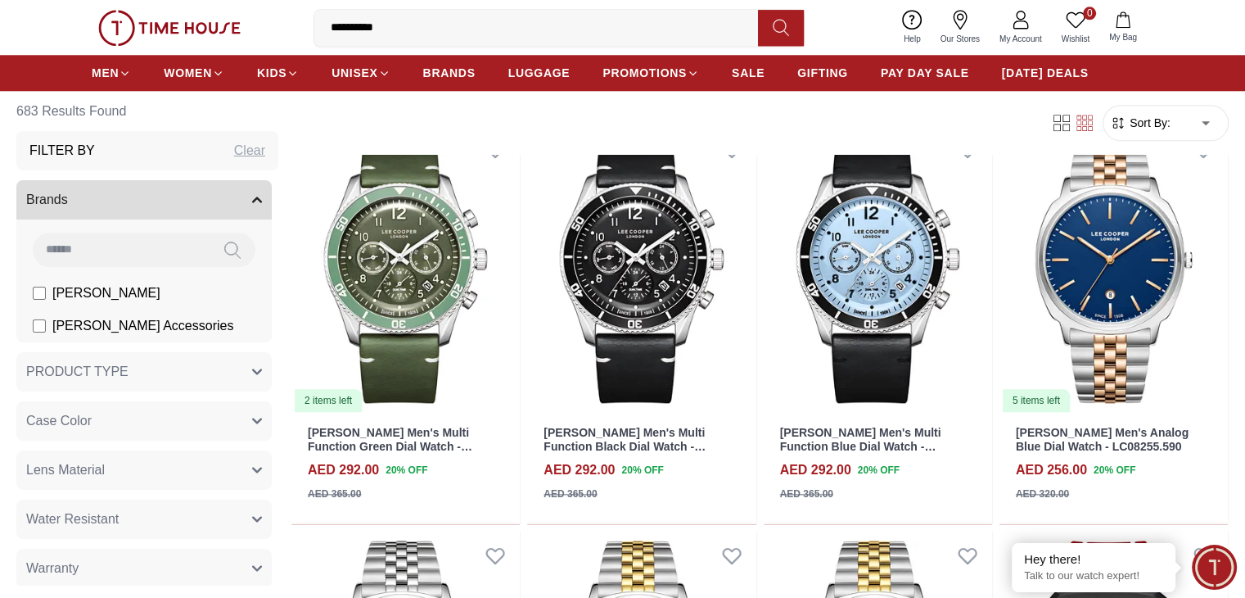
scroll to position [1801, 0]
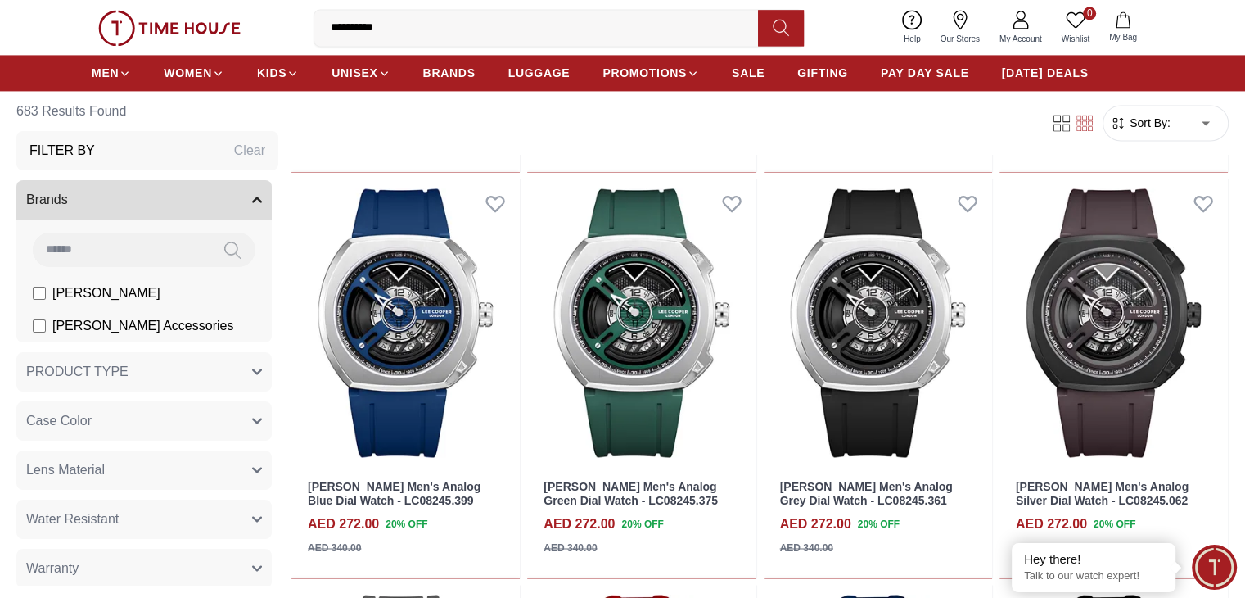
scroll to position [2321, 0]
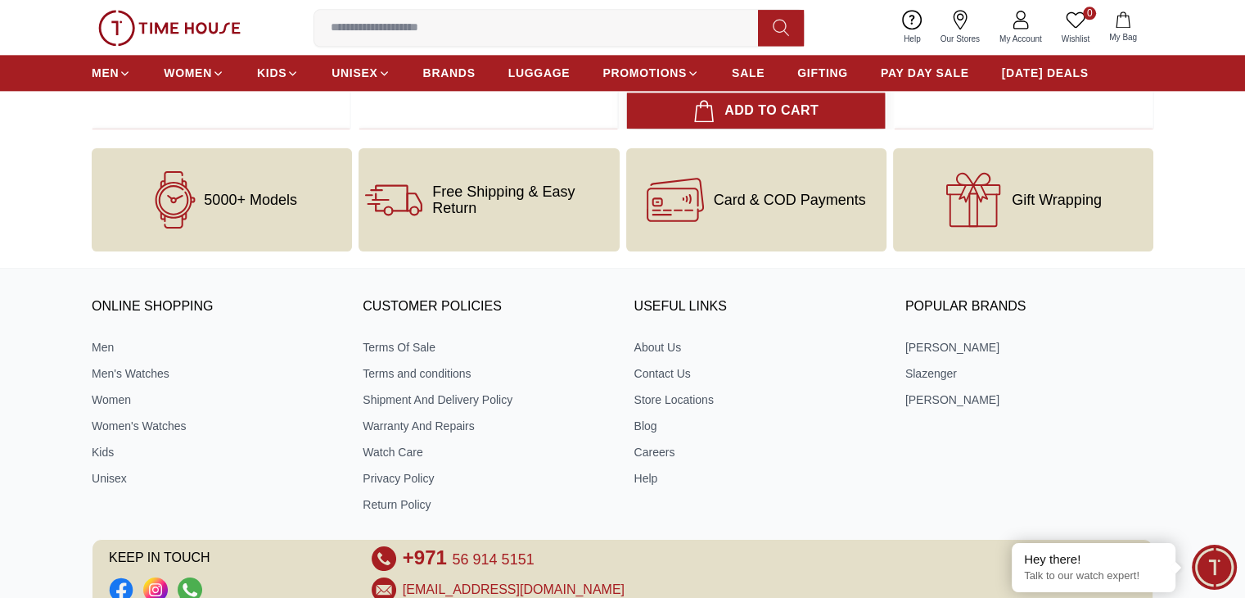
scroll to position [2047, 0]
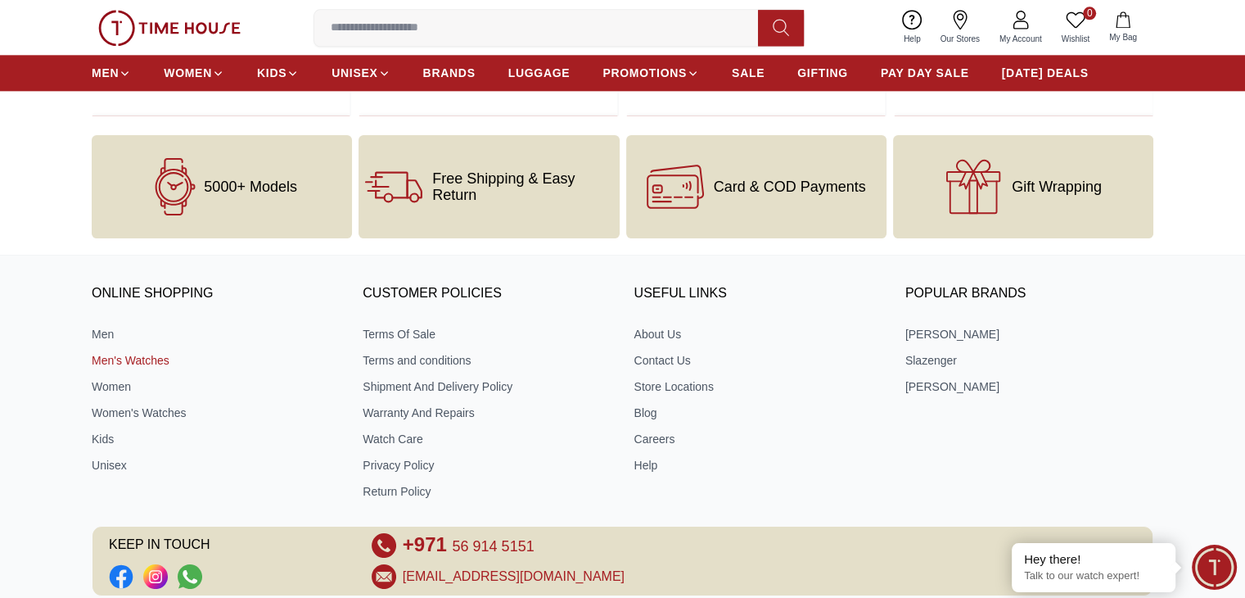
click at [122, 360] on link "Men's Watches" at bounding box center [216, 360] width 248 height 16
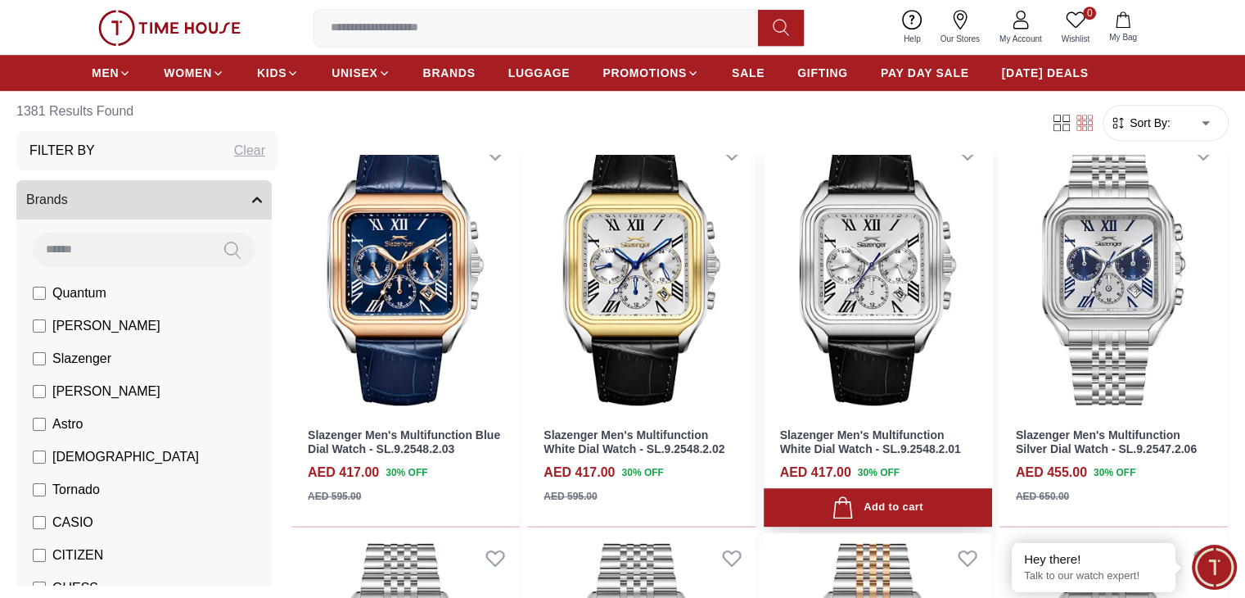
scroll to position [983, 0]
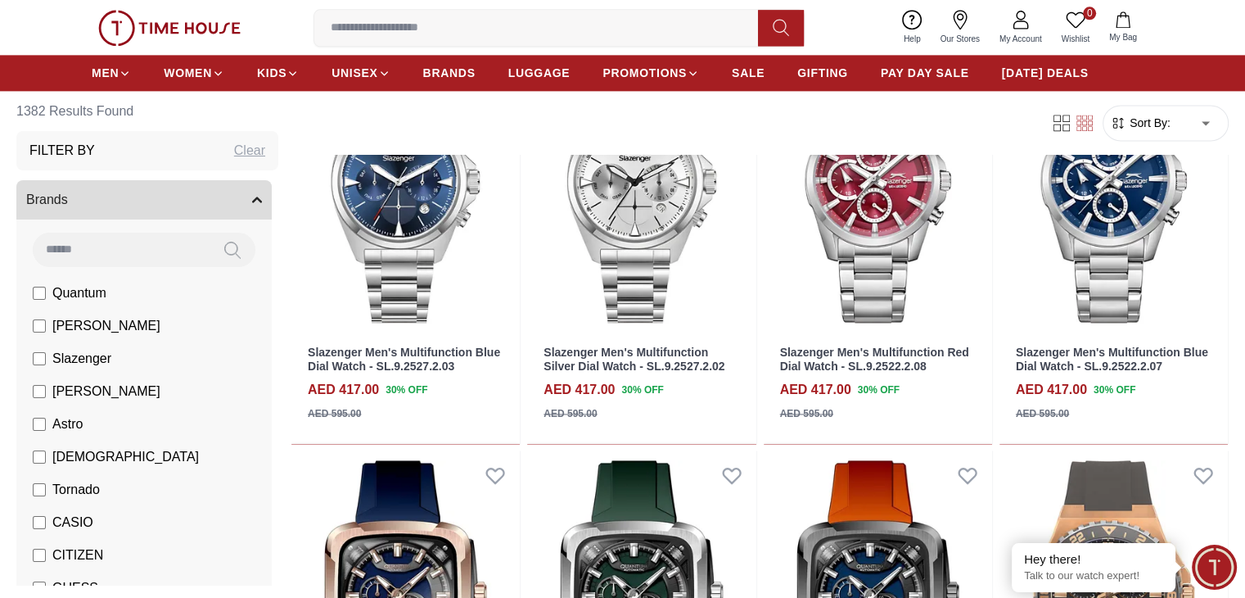
scroll to position [2293, 0]
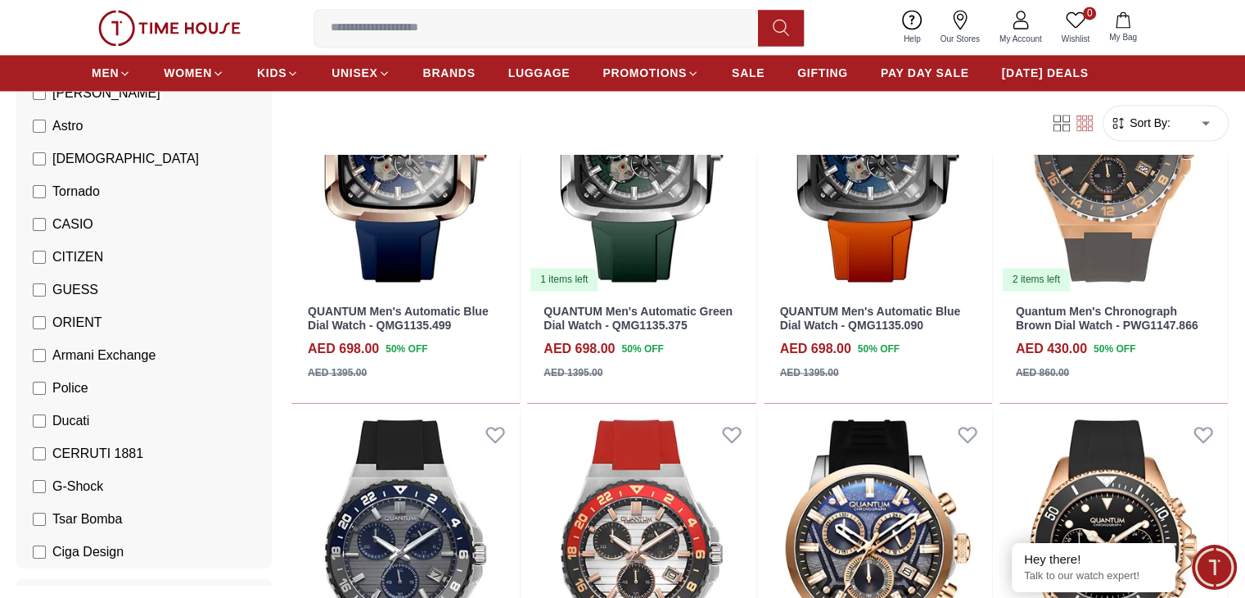
scroll to position [328, 0]
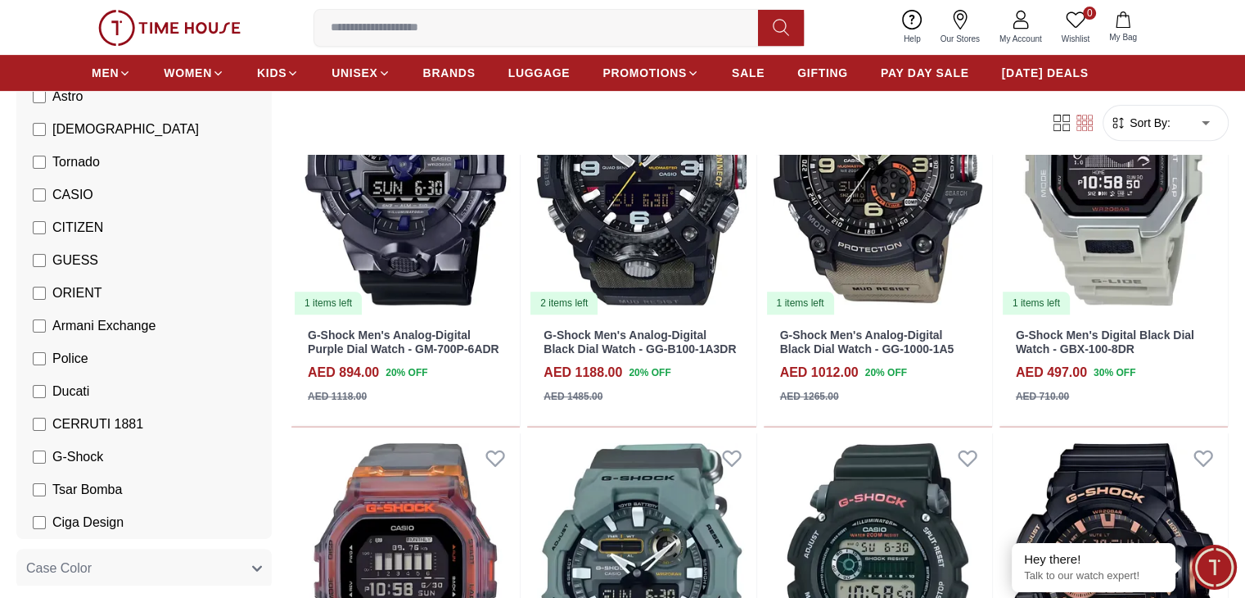
scroll to position [655, 0]
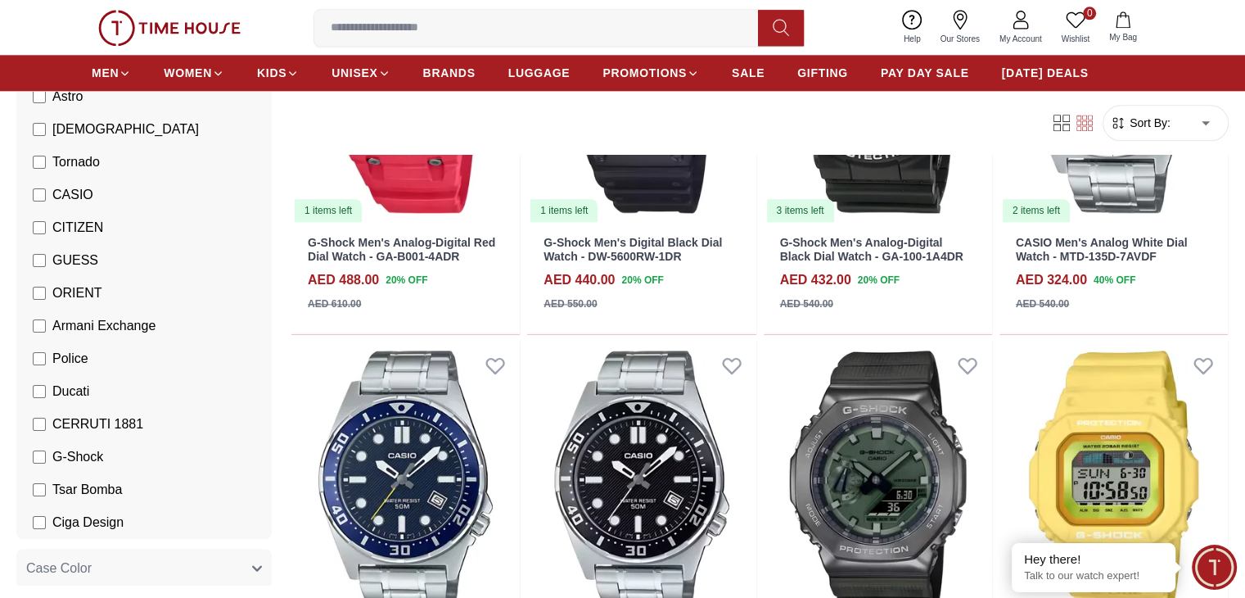
scroll to position [2047, 0]
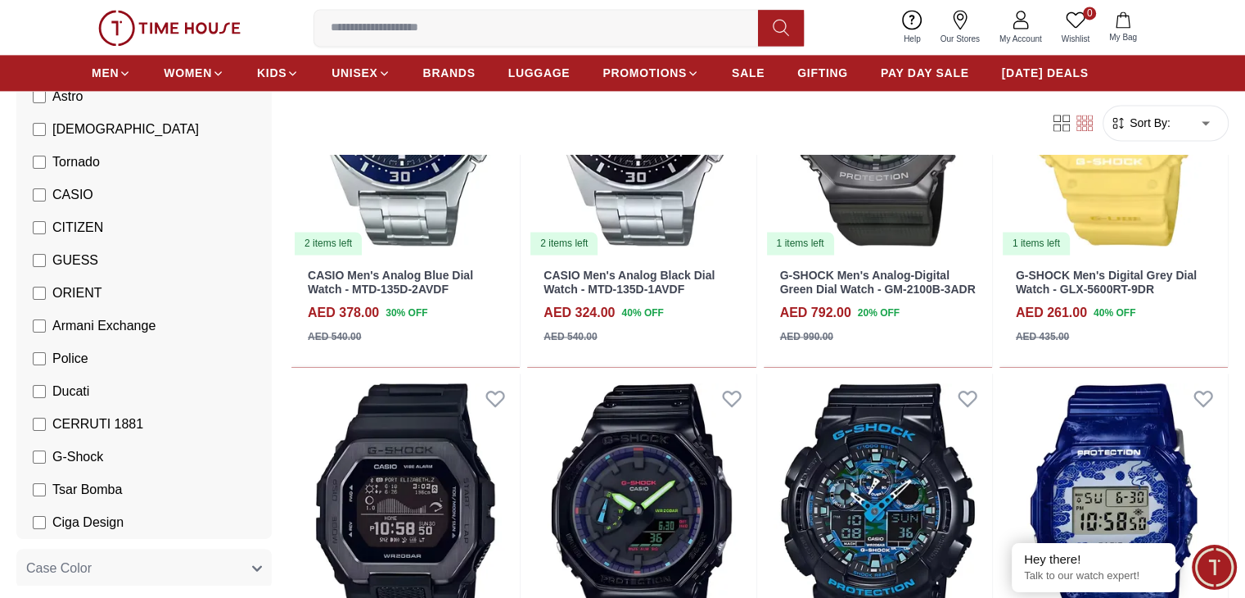
scroll to position [2374, 0]
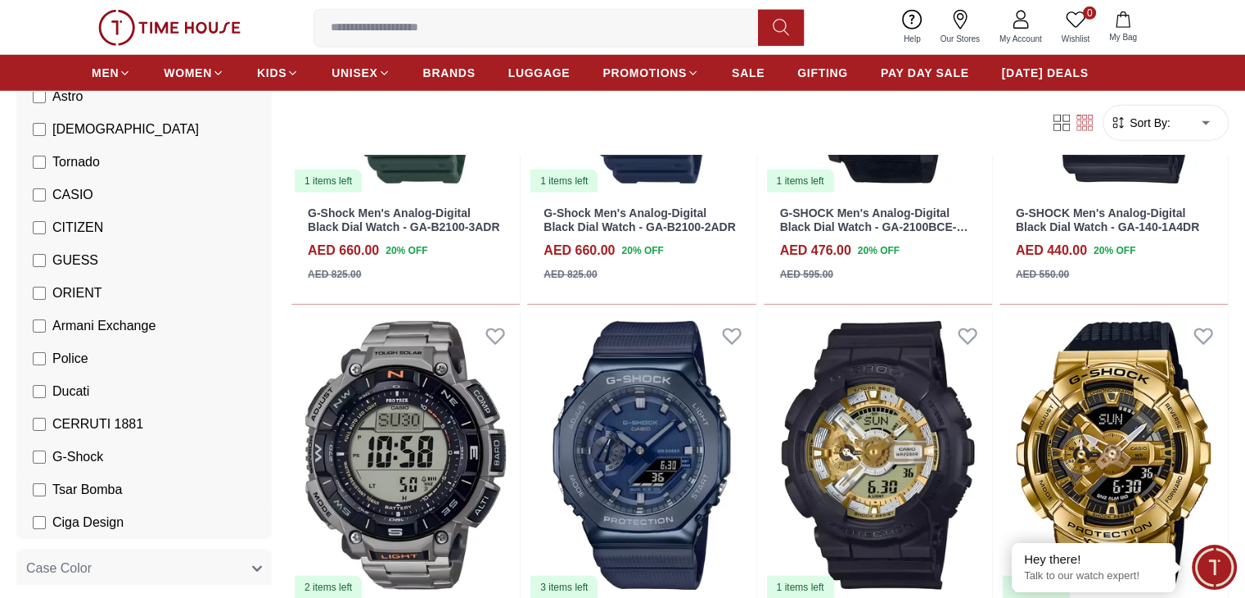
scroll to position [246, 0]
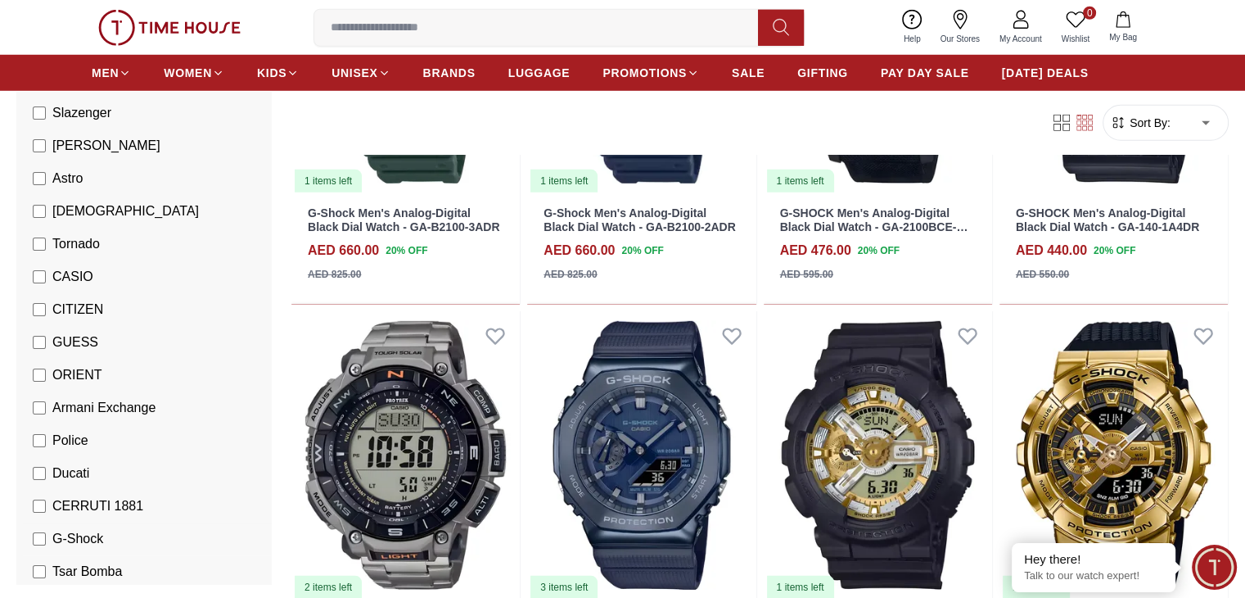
scroll to position [707, 0]
